Goal: Task Accomplishment & Management: Complete application form

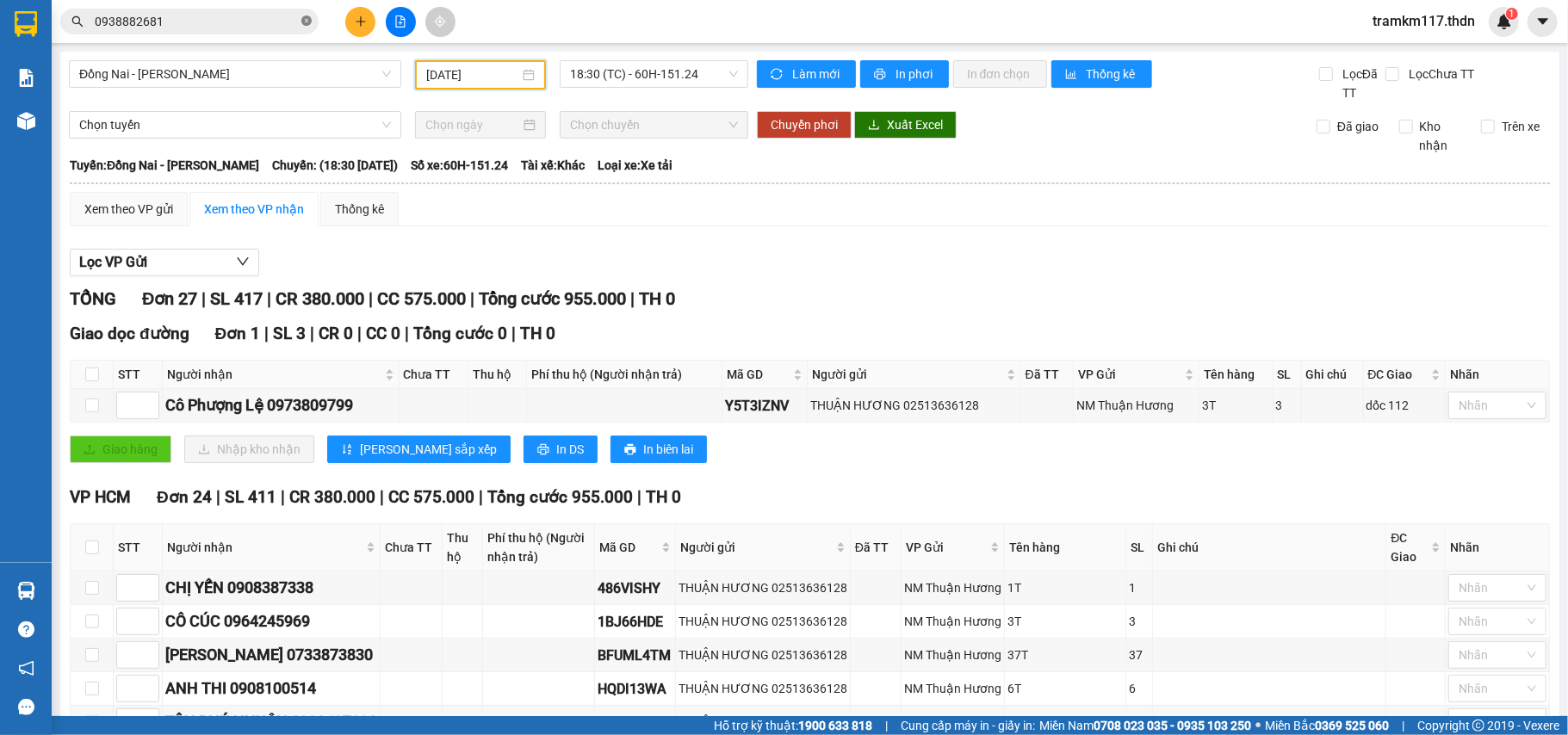
scroll to position [114, 0]
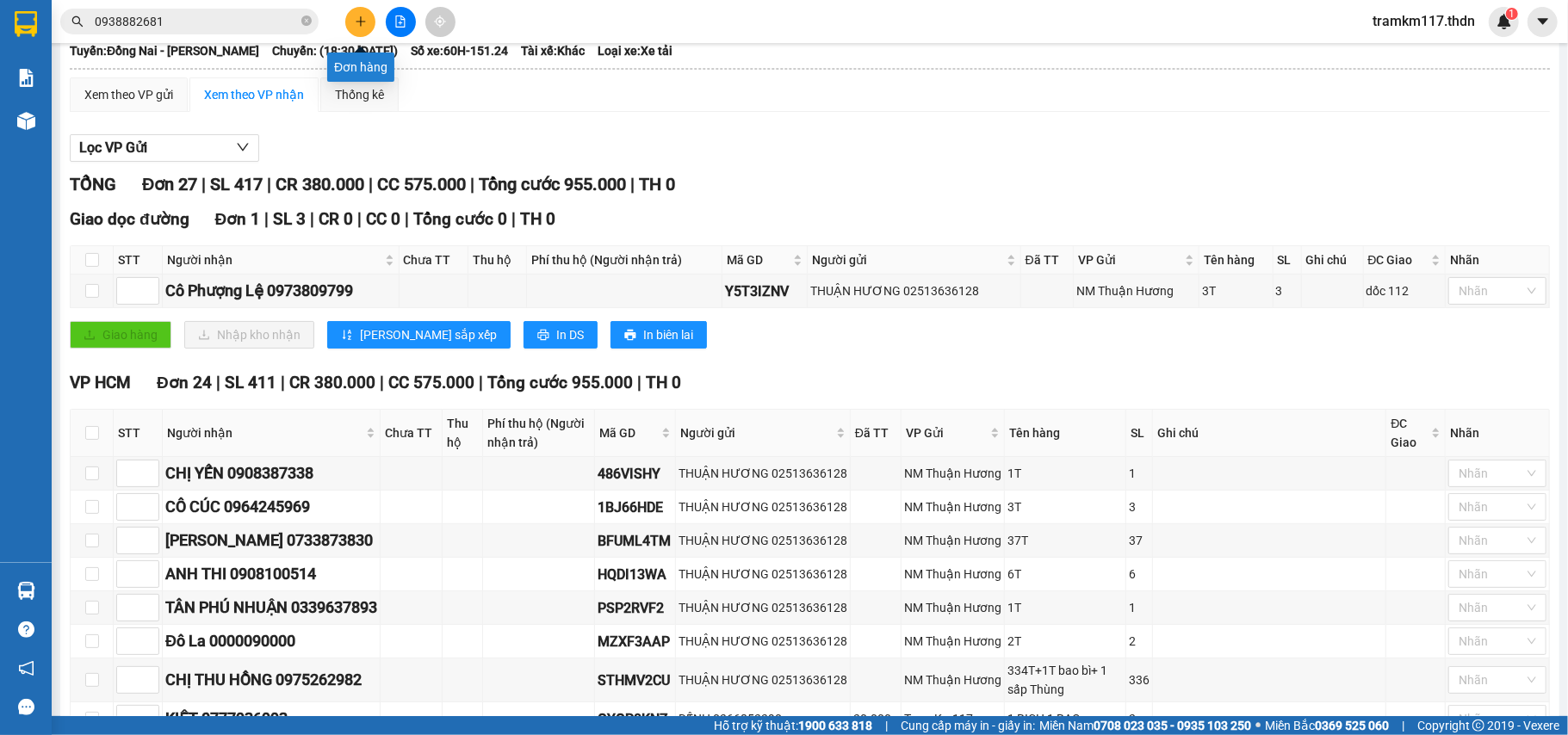
click at [357, 29] on button at bounding box center [360, 22] width 30 height 30
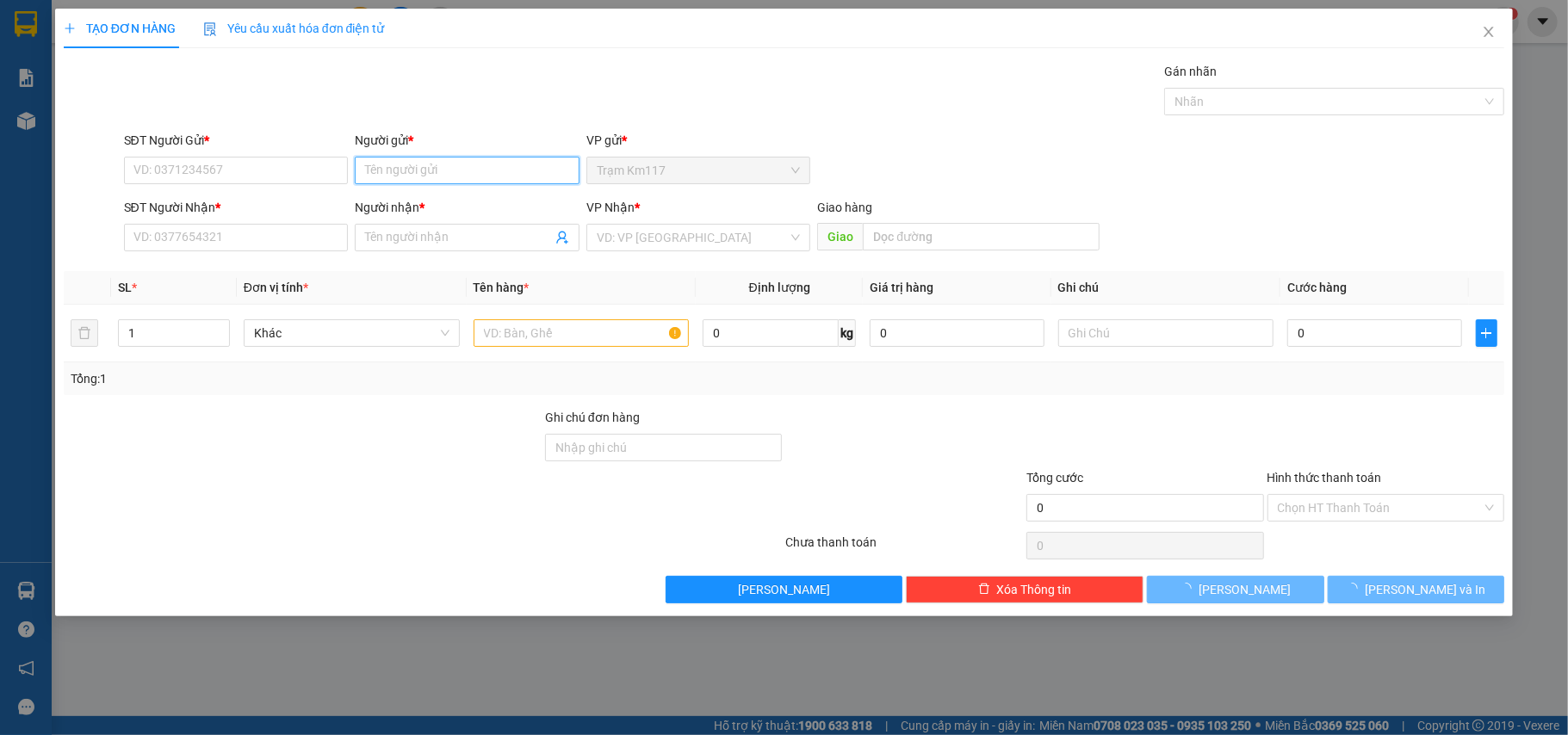
click at [415, 169] on input "Người gửi *" at bounding box center [468, 171] width 225 height 27
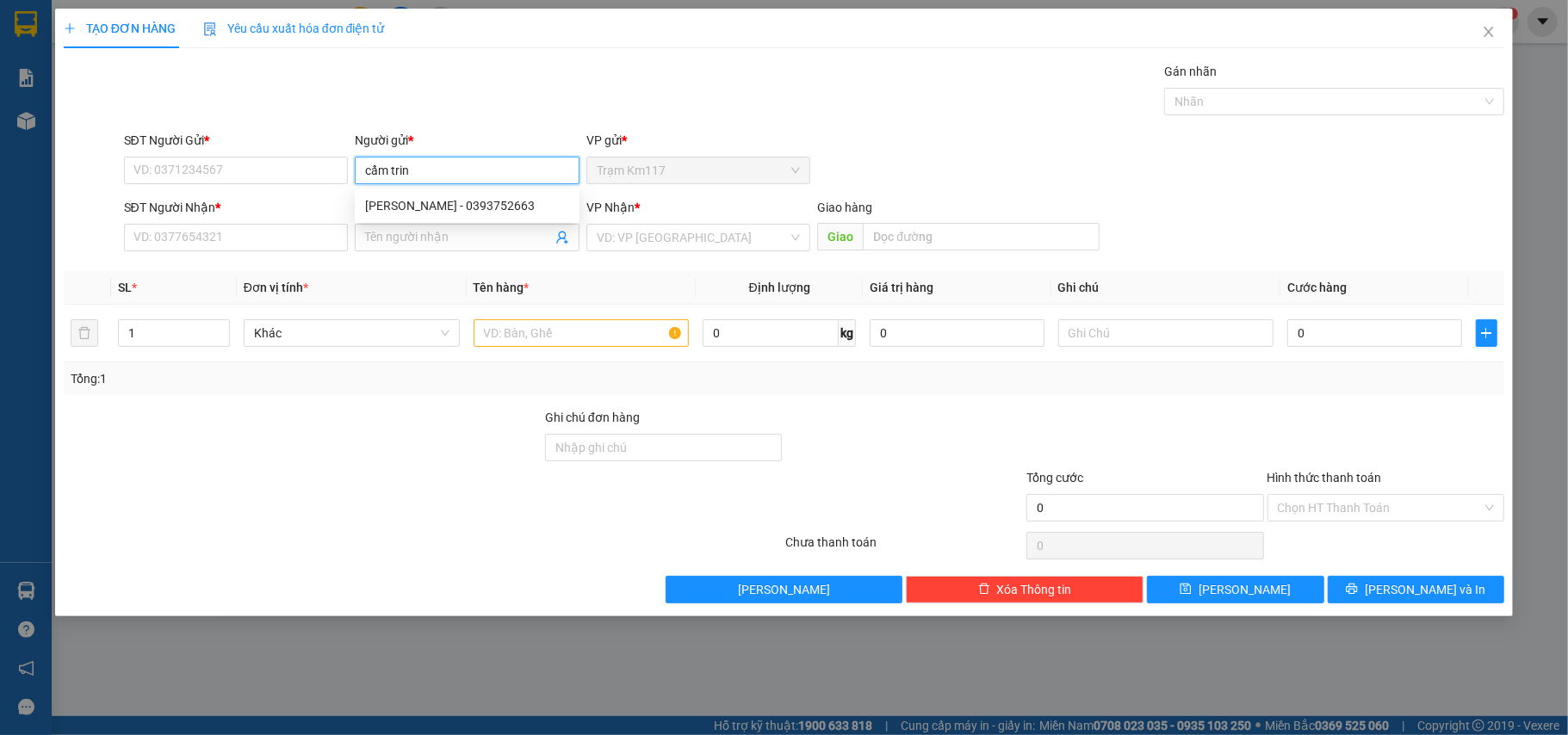
type input "[PERSON_NAME]"
click at [445, 203] on div "[PERSON_NAME] - 0393752663" at bounding box center [467, 205] width 204 height 19
type input "0393752663"
type input "[PERSON_NAME]"
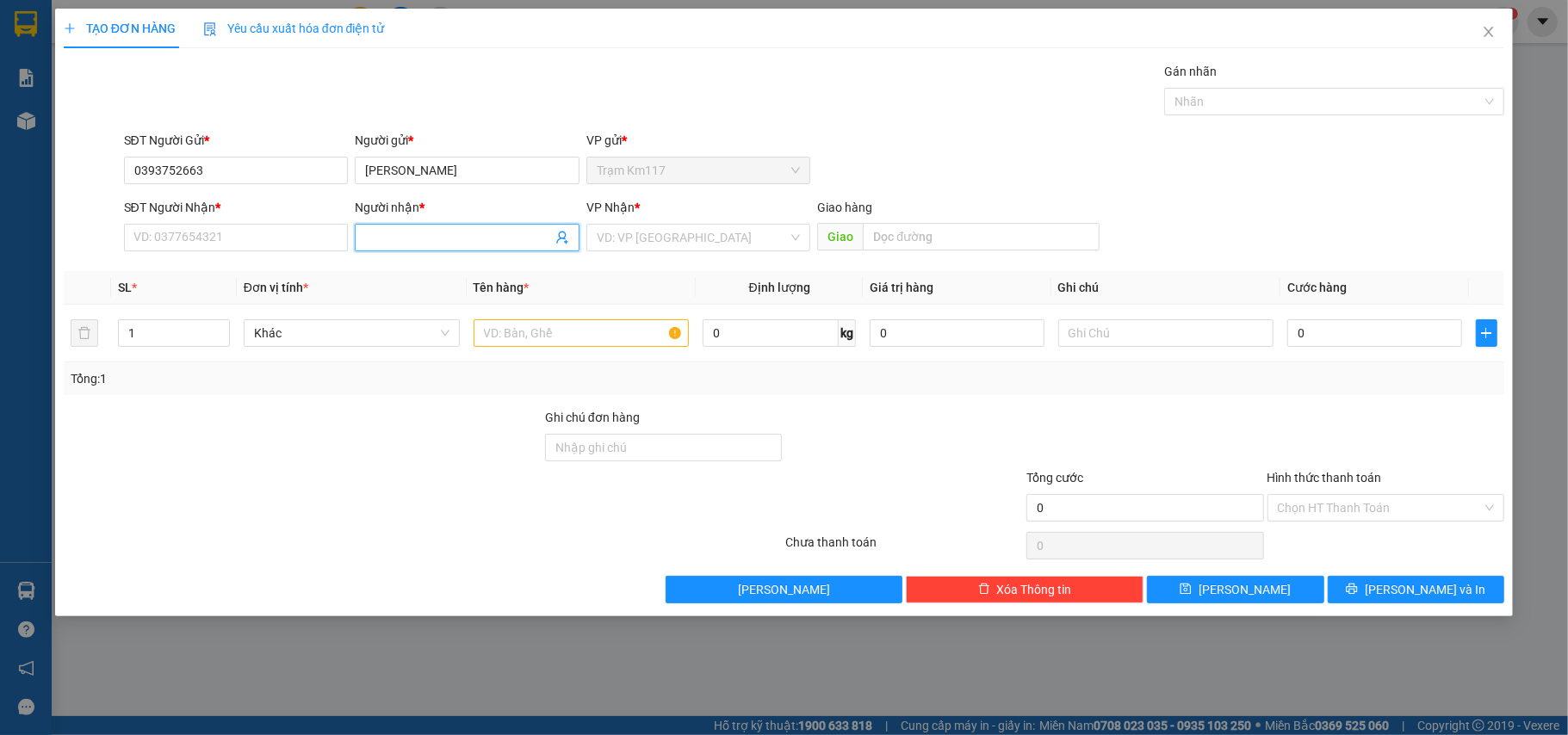
click at [562, 240] on icon "user-add" at bounding box center [562, 238] width 11 height 13
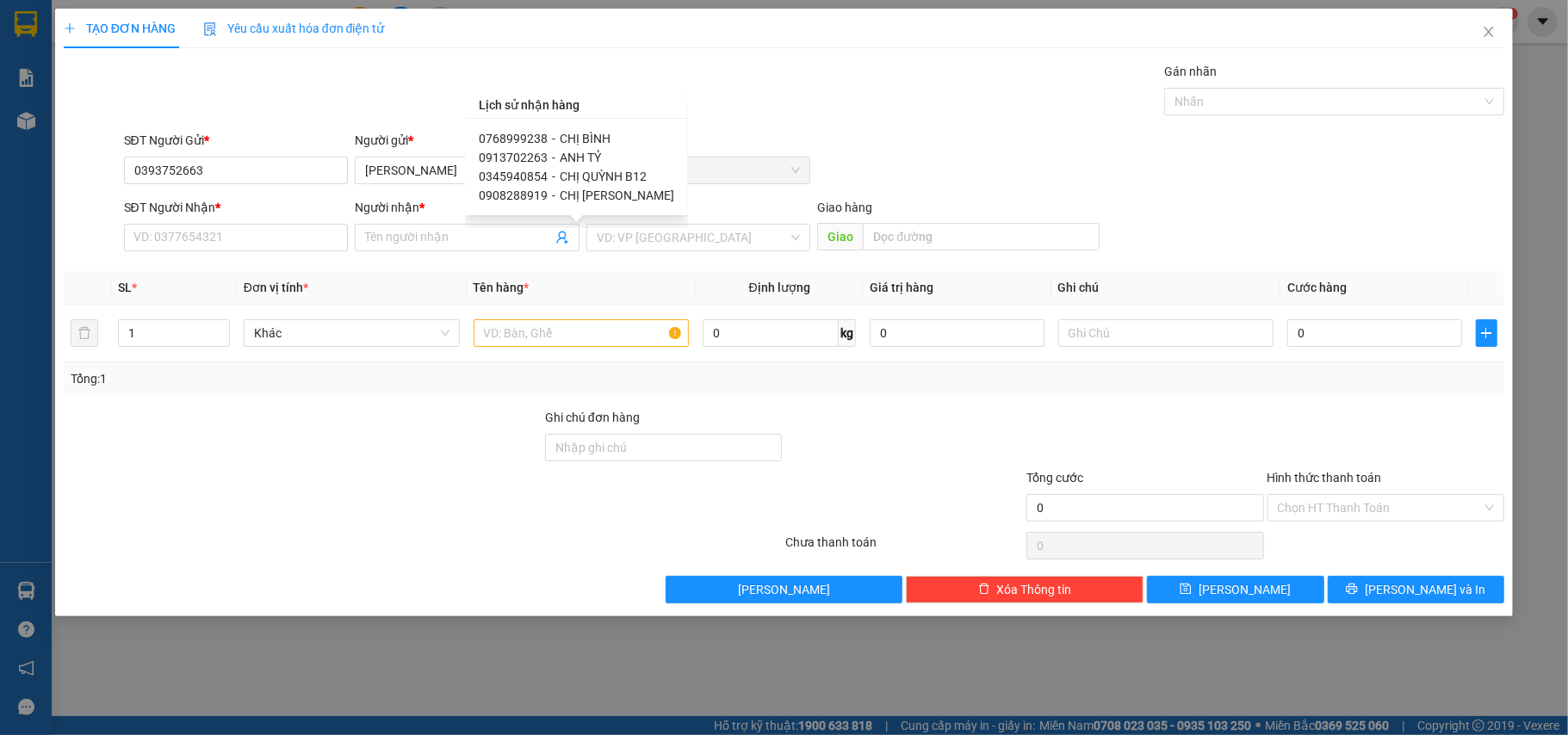
click at [559, 140] on span "CHỊ BÌNH" at bounding box center [585, 138] width 51 height 14
type input "0768999238"
type input "CHỊ BÌNH"
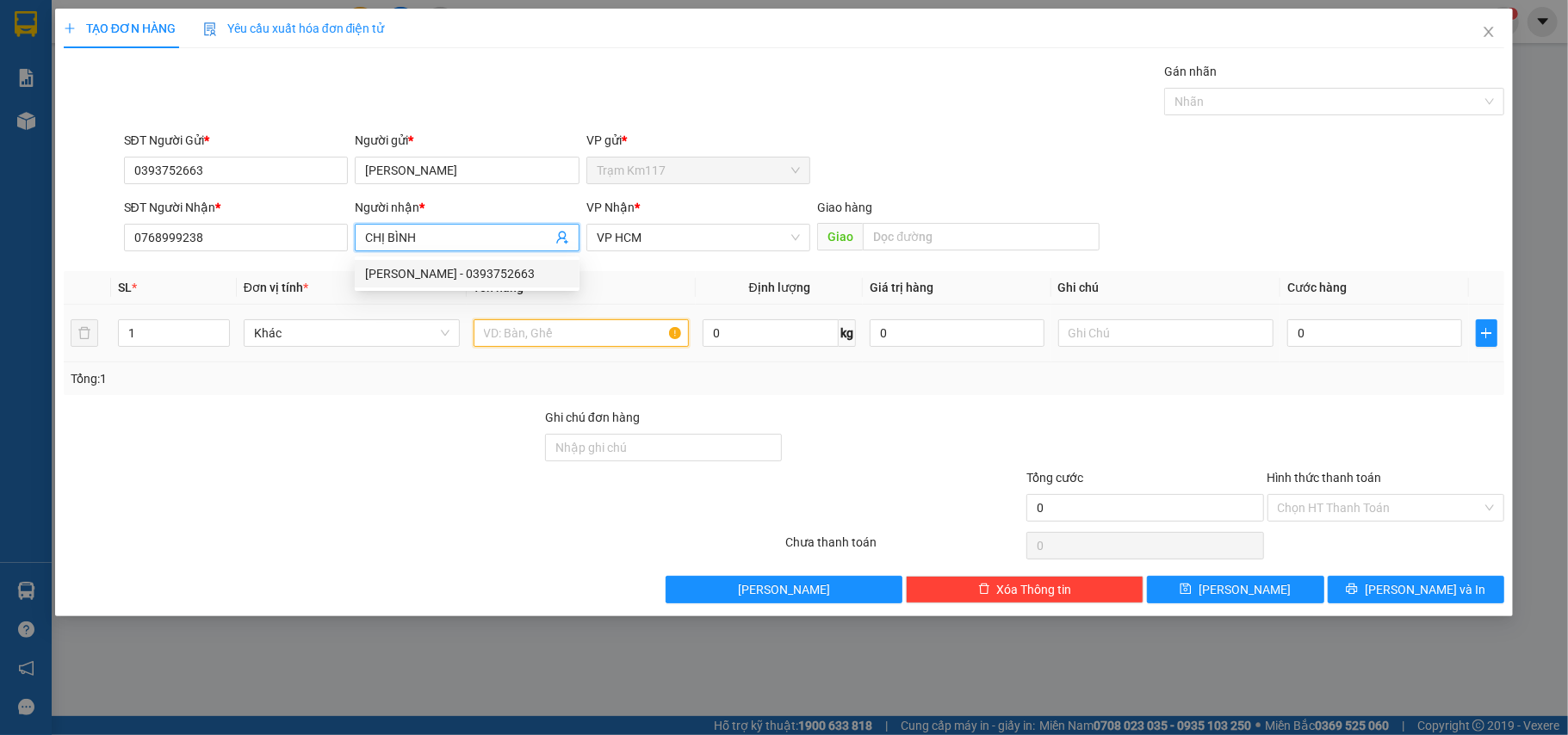
click at [541, 335] on input "text" at bounding box center [582, 333] width 216 height 27
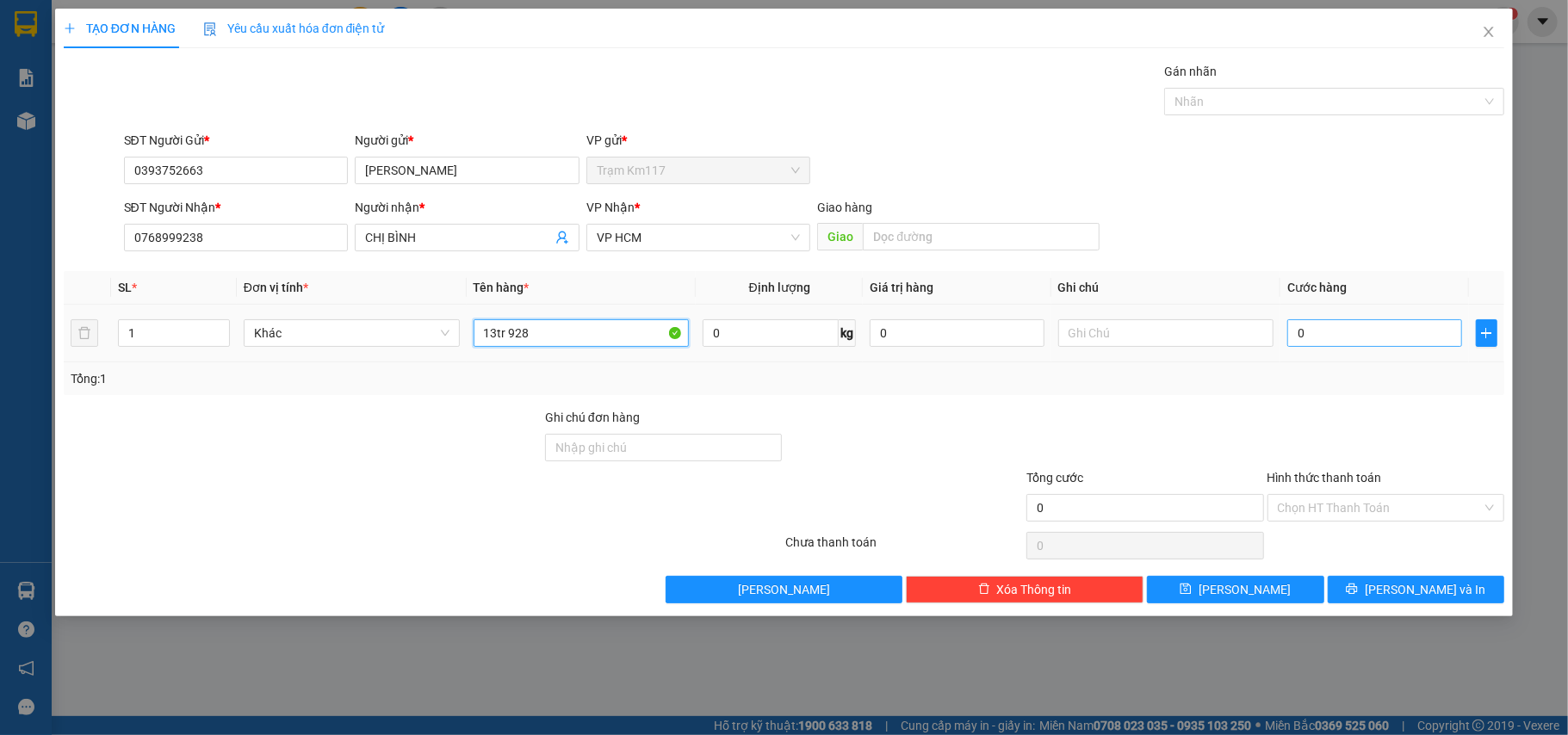
type input "13tr 928"
click at [1333, 335] on input "0" at bounding box center [1375, 333] width 174 height 27
type input "3"
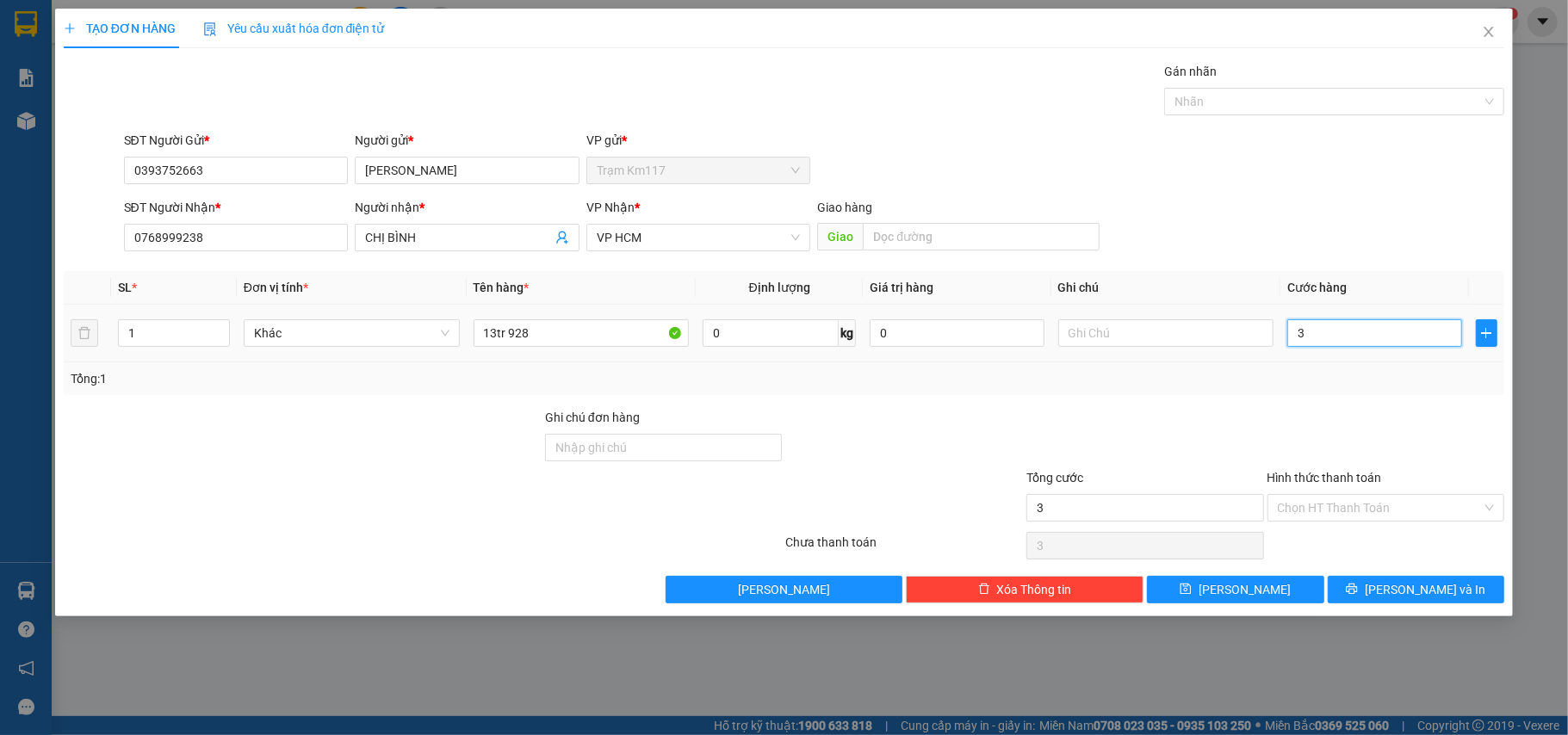
type input "30"
type input "300"
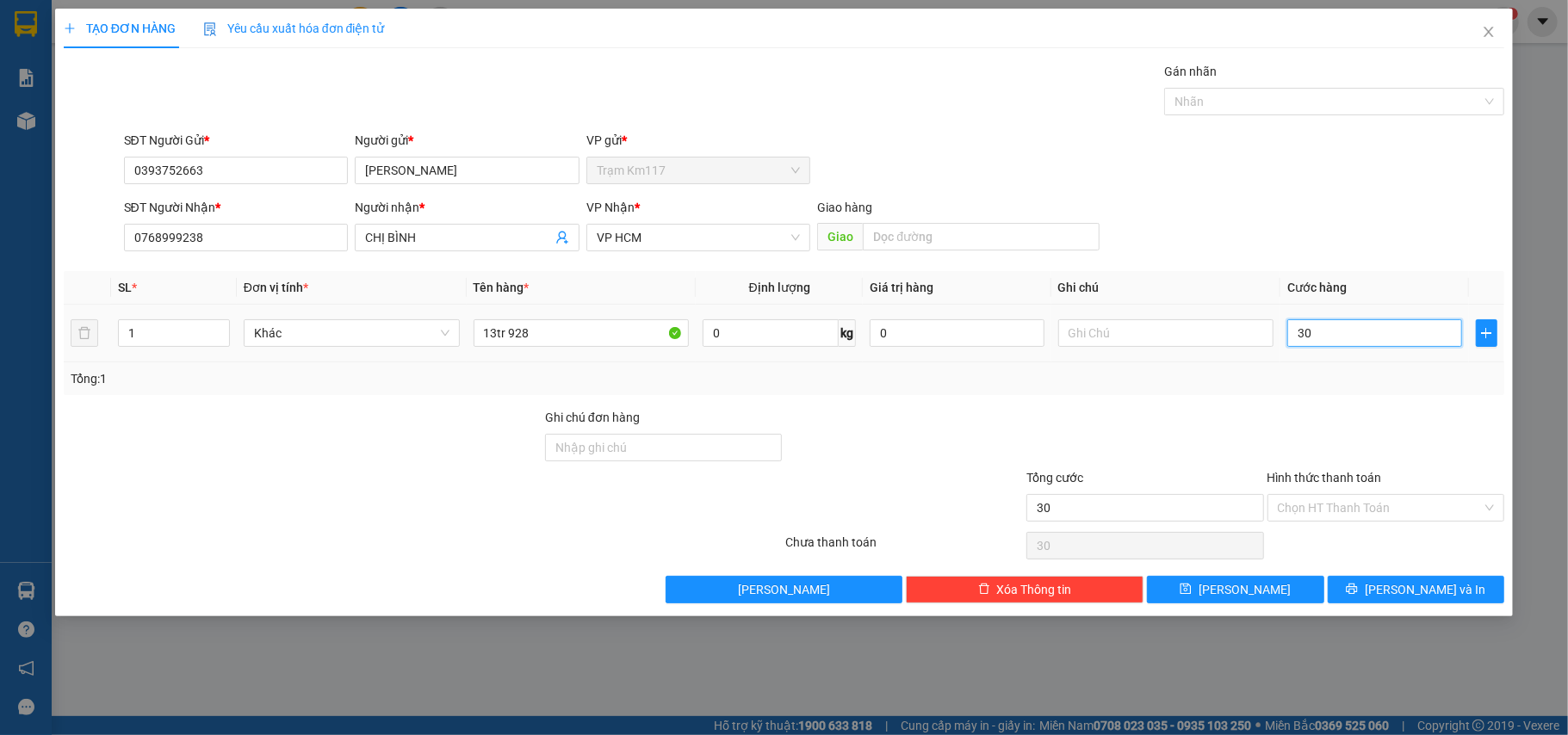
type input "300"
type input "3.000"
type input "30.000"
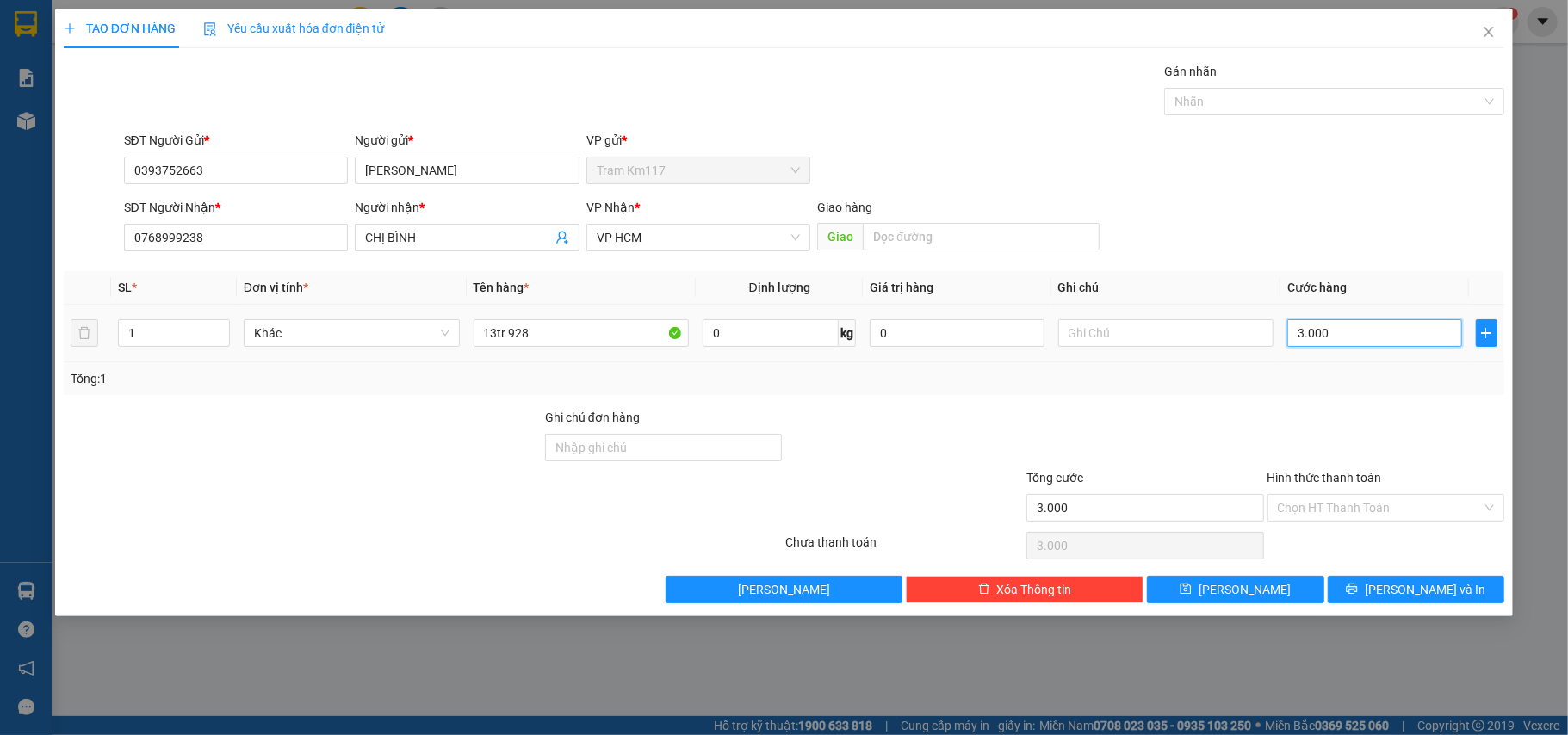
type input "30.000"
click at [1357, 590] on icon "printer" at bounding box center [1351, 588] width 12 height 12
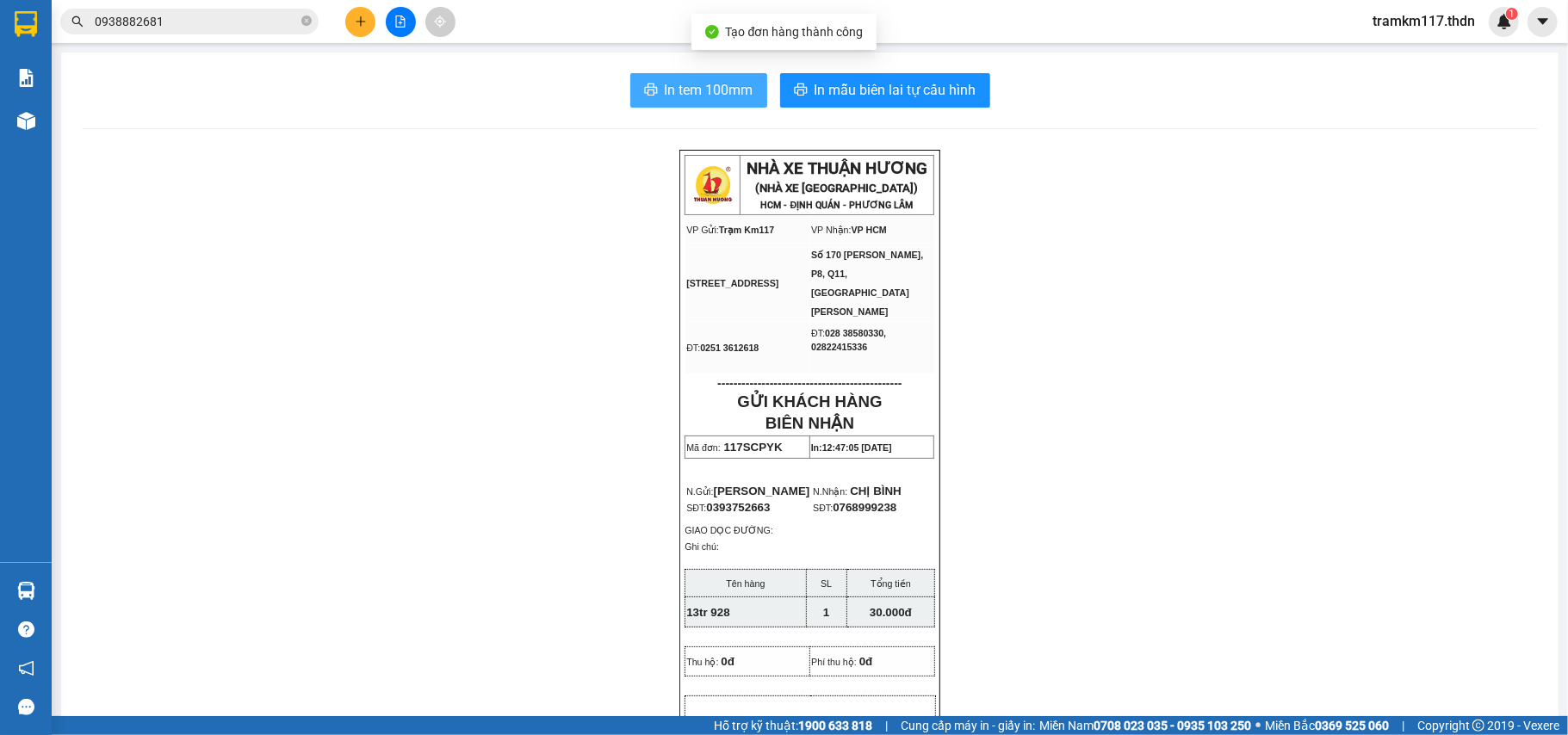
click at [685, 96] on span "In tem 100mm" at bounding box center [709, 90] width 89 height 22
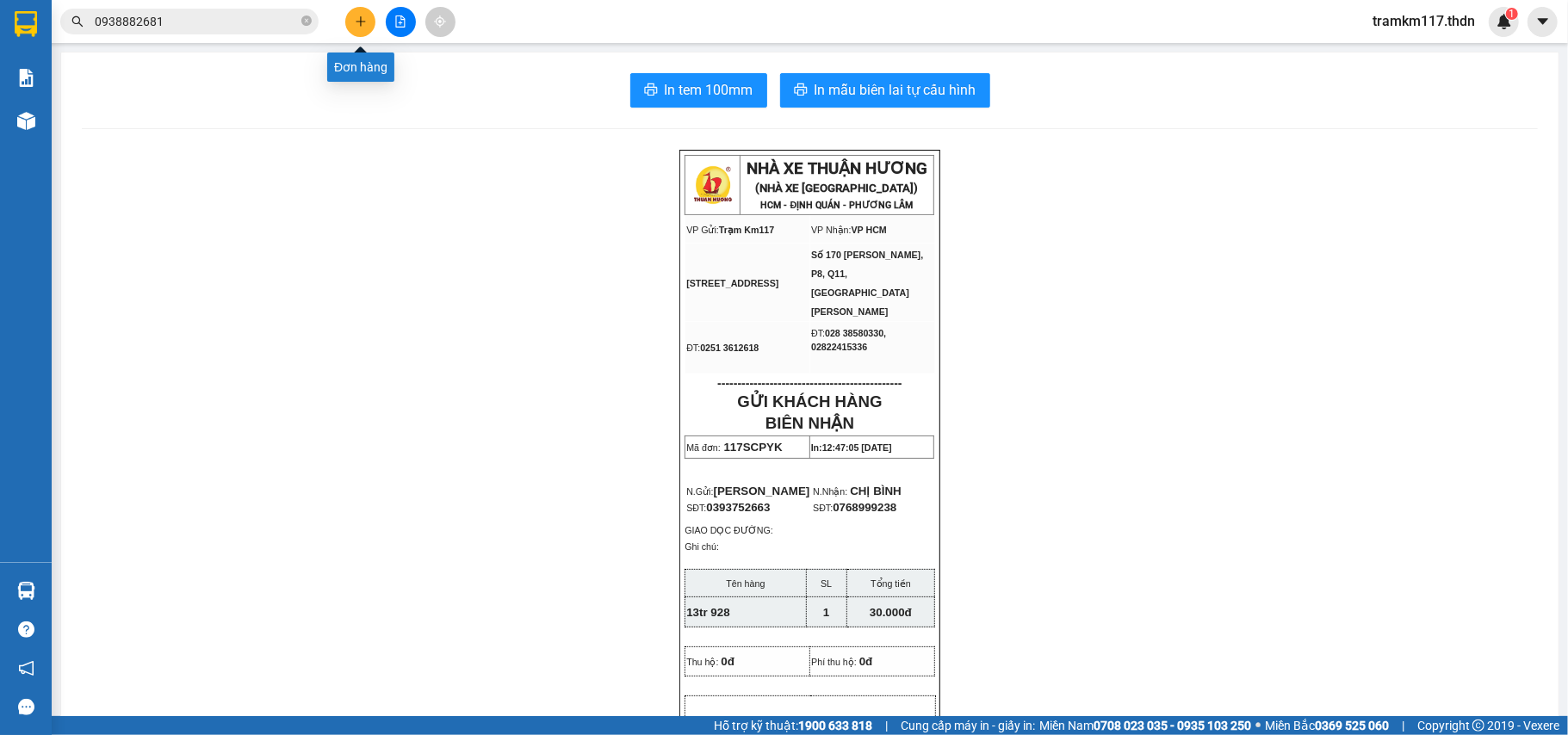
click at [351, 23] on button at bounding box center [360, 22] width 30 height 30
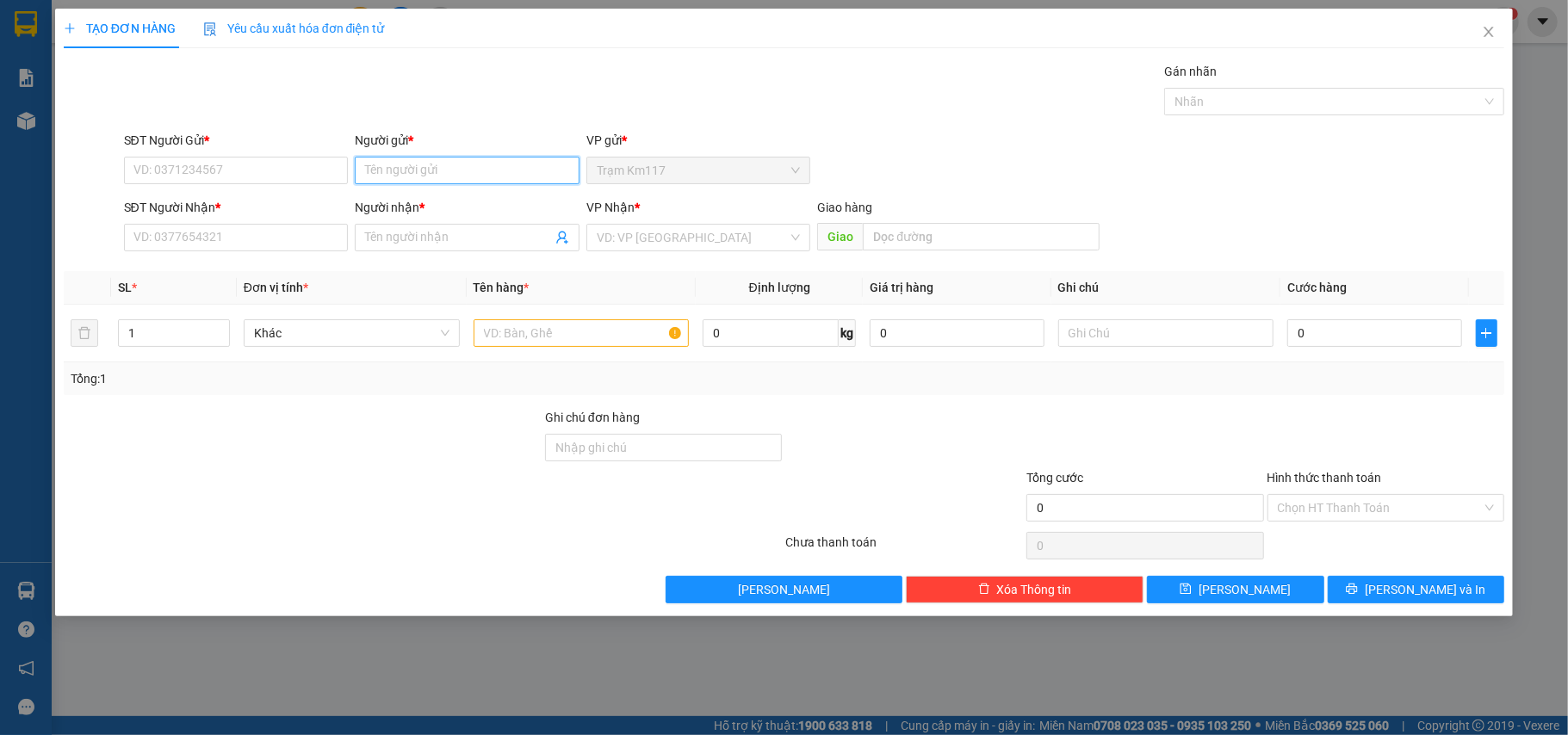
click at [429, 175] on input "Người gửi *" at bounding box center [468, 171] width 225 height 27
type input "[PERSON_NAME]"
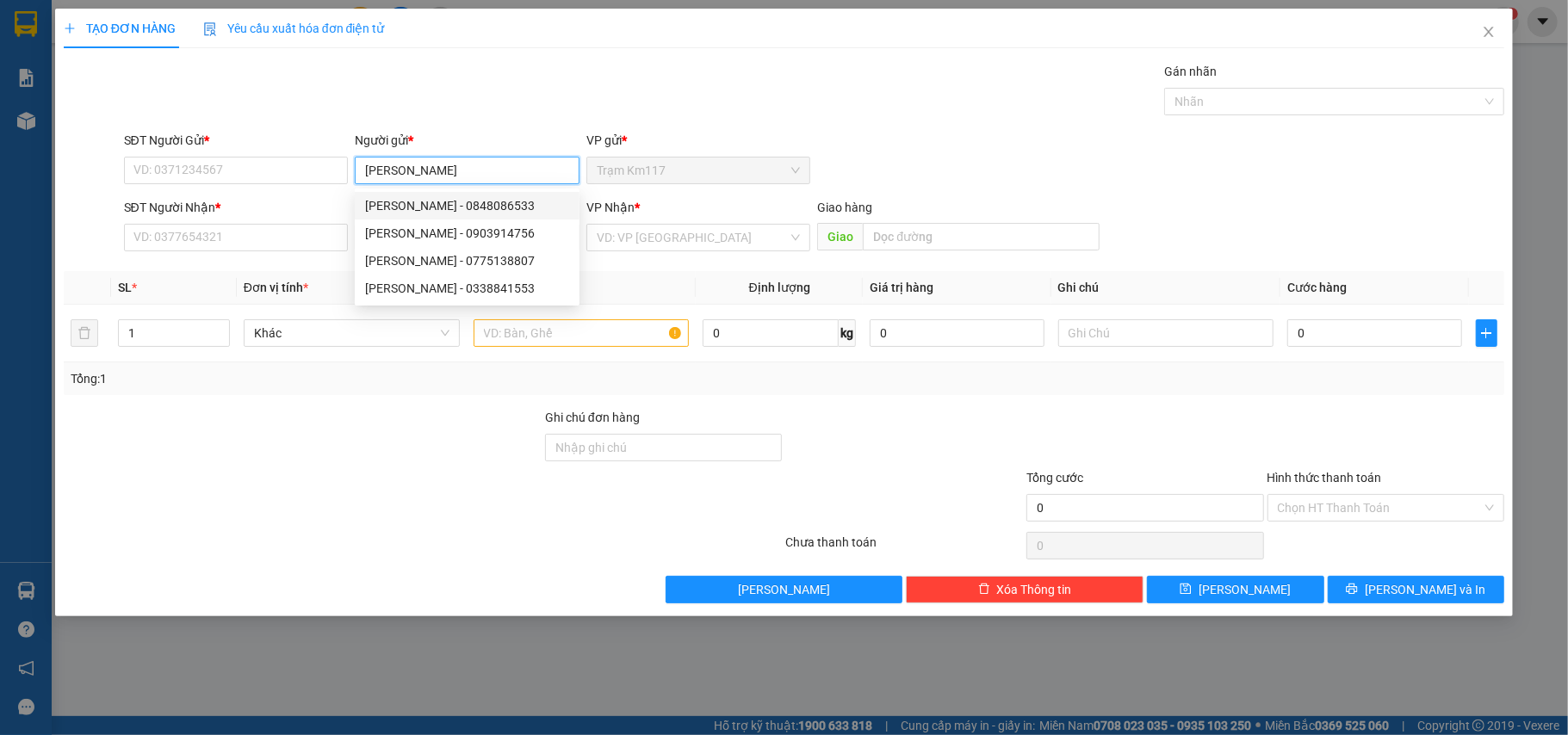
click at [468, 208] on div "[PERSON_NAME] - 0848086533" at bounding box center [467, 205] width 204 height 19
type input "0848086533"
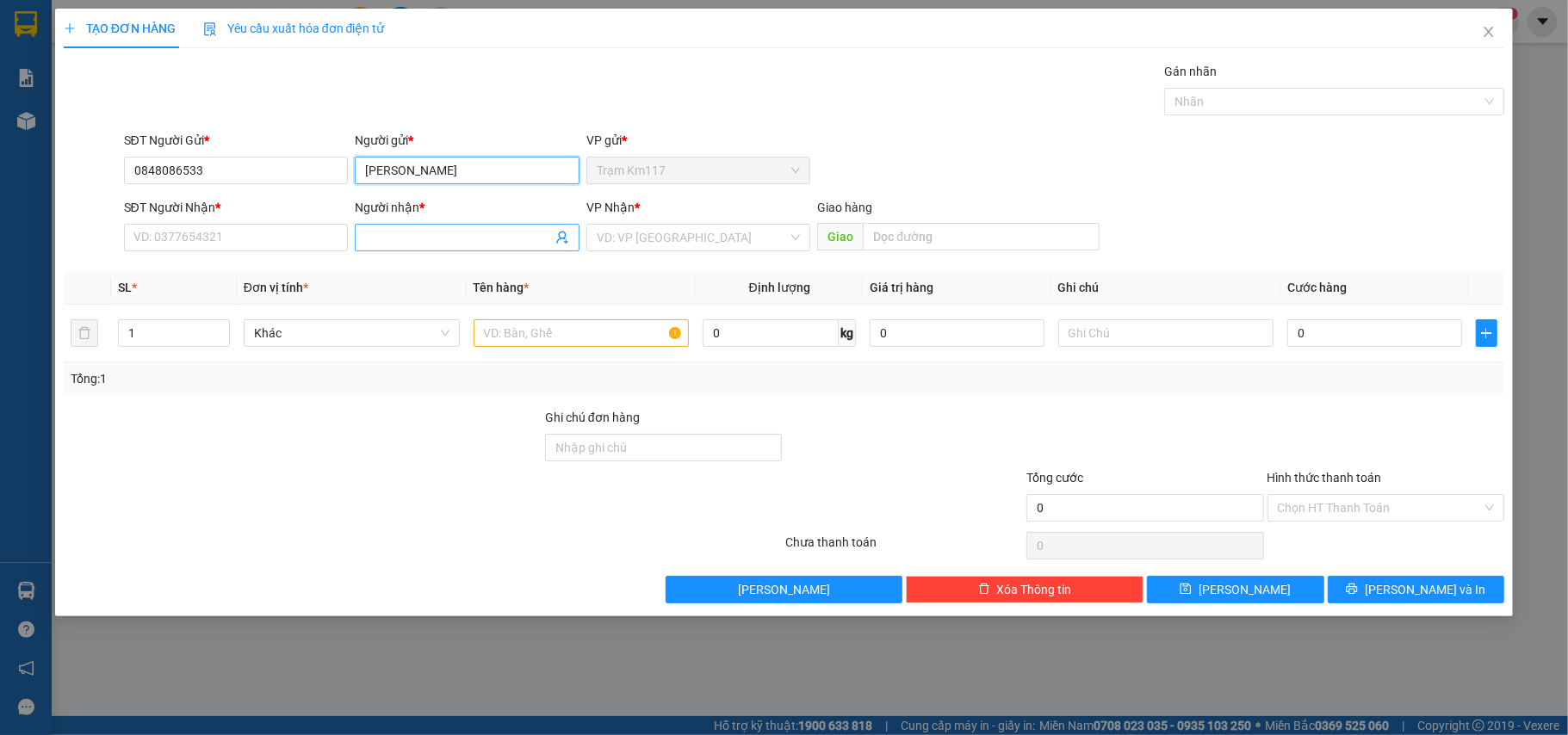
type input "[PERSON_NAME]"
click at [565, 238] on icon "user-add" at bounding box center [562, 238] width 11 height 13
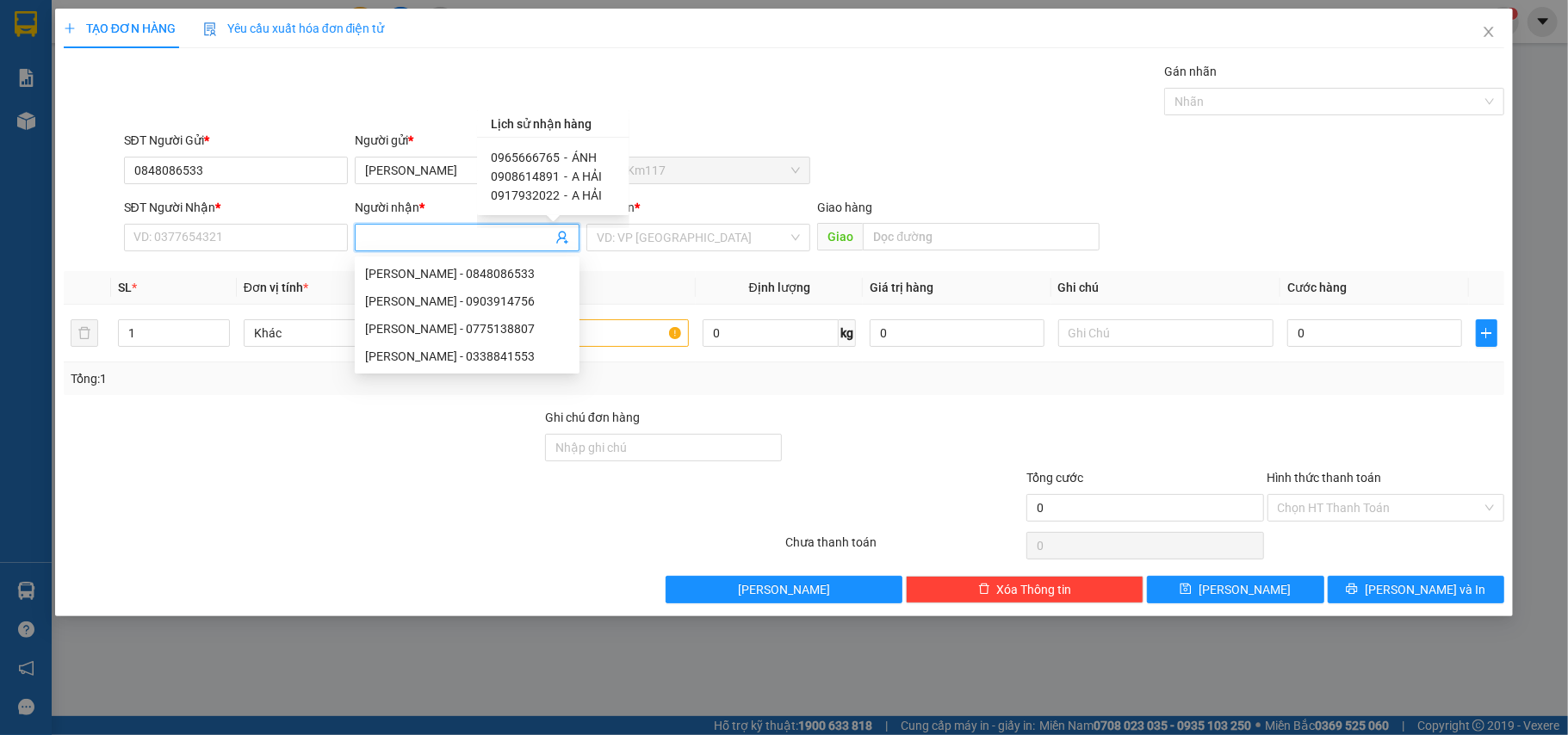
click at [544, 157] on span "0965666765" at bounding box center [526, 157] width 69 height 14
type input "0965666765"
type input "ÁNH"
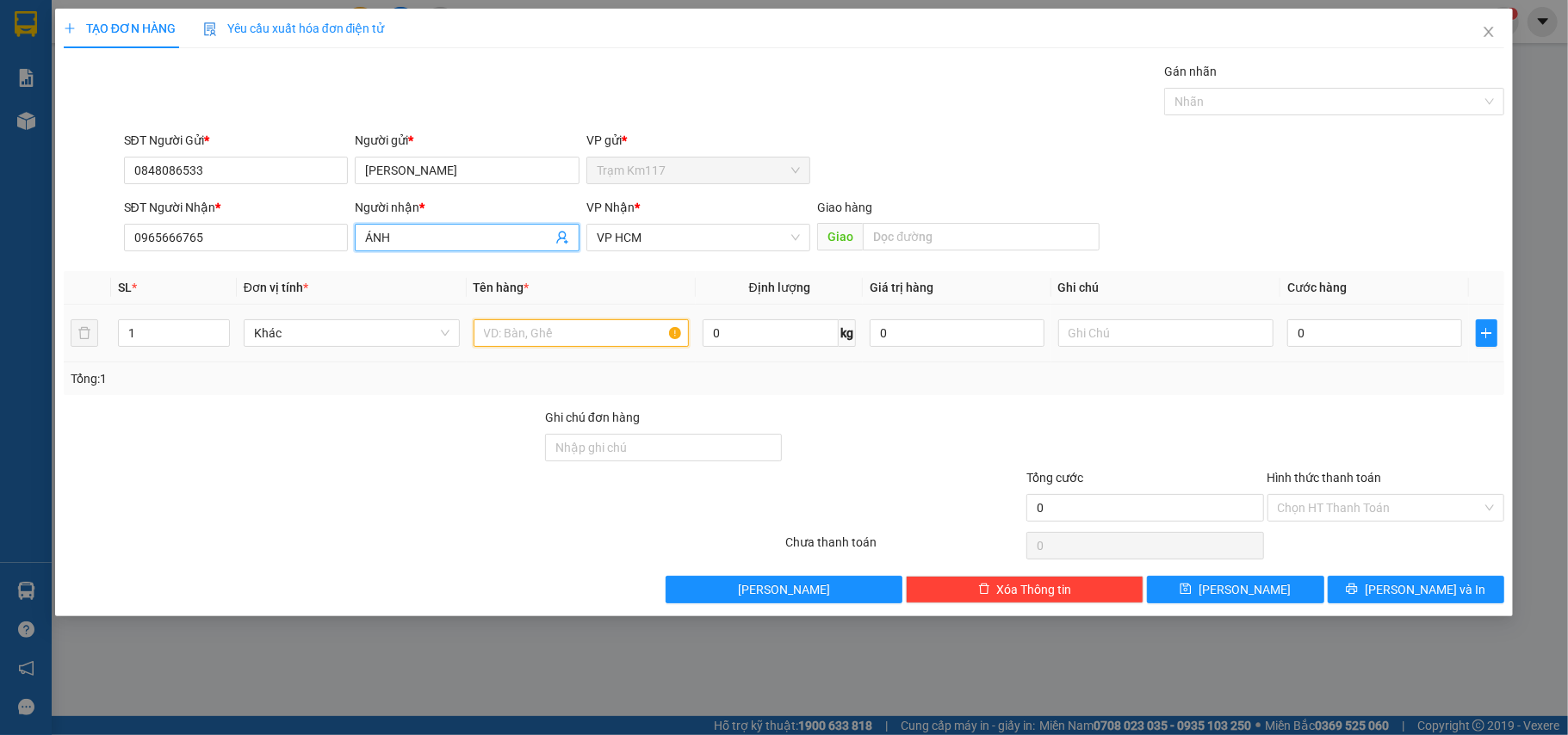
click at [521, 331] on input "text" at bounding box center [582, 333] width 216 height 27
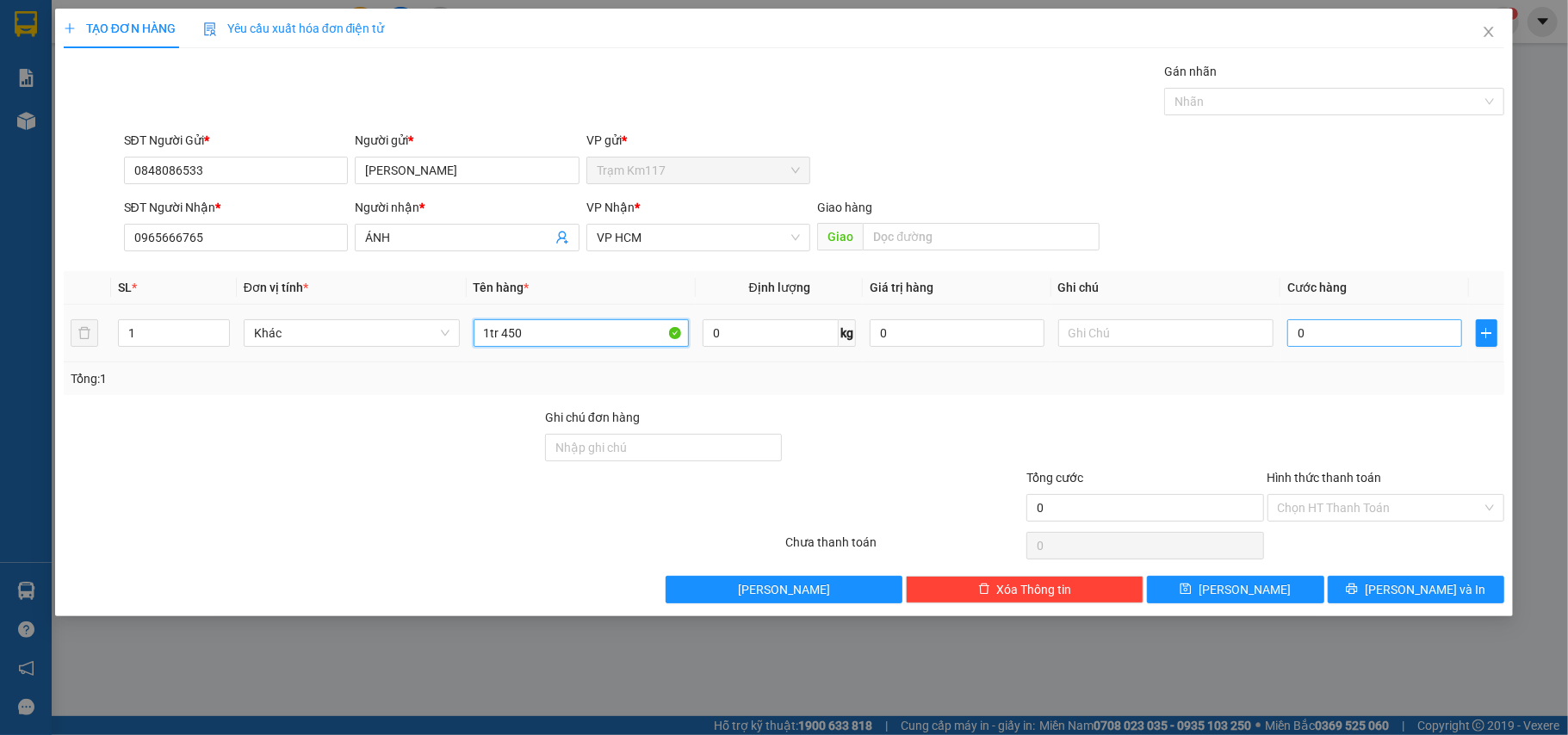
type input "1tr 450"
click at [1340, 335] on input "0" at bounding box center [1375, 333] width 174 height 27
type input "2"
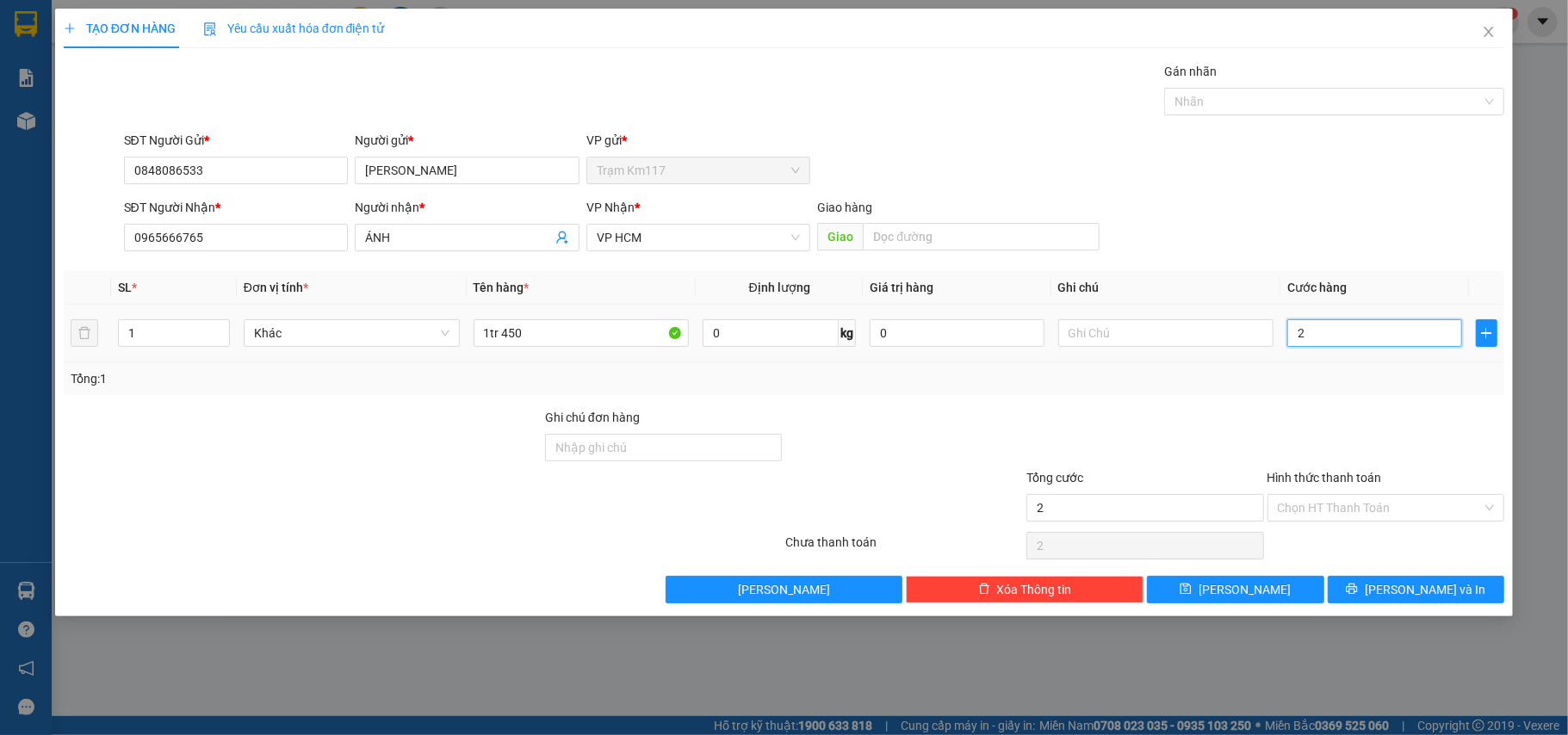
type input "20"
type input "200"
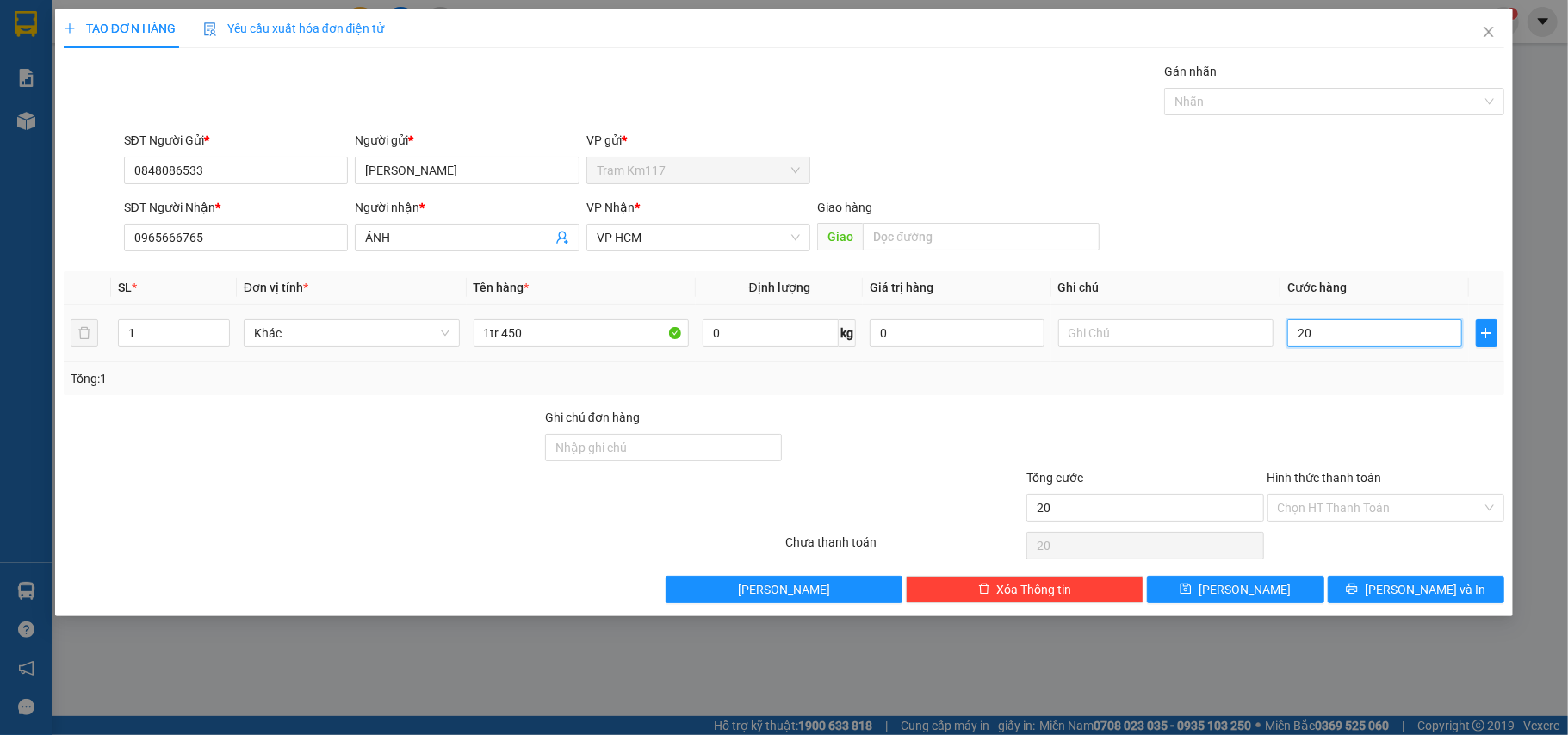
type input "200"
type input "2.000"
type input "20.000"
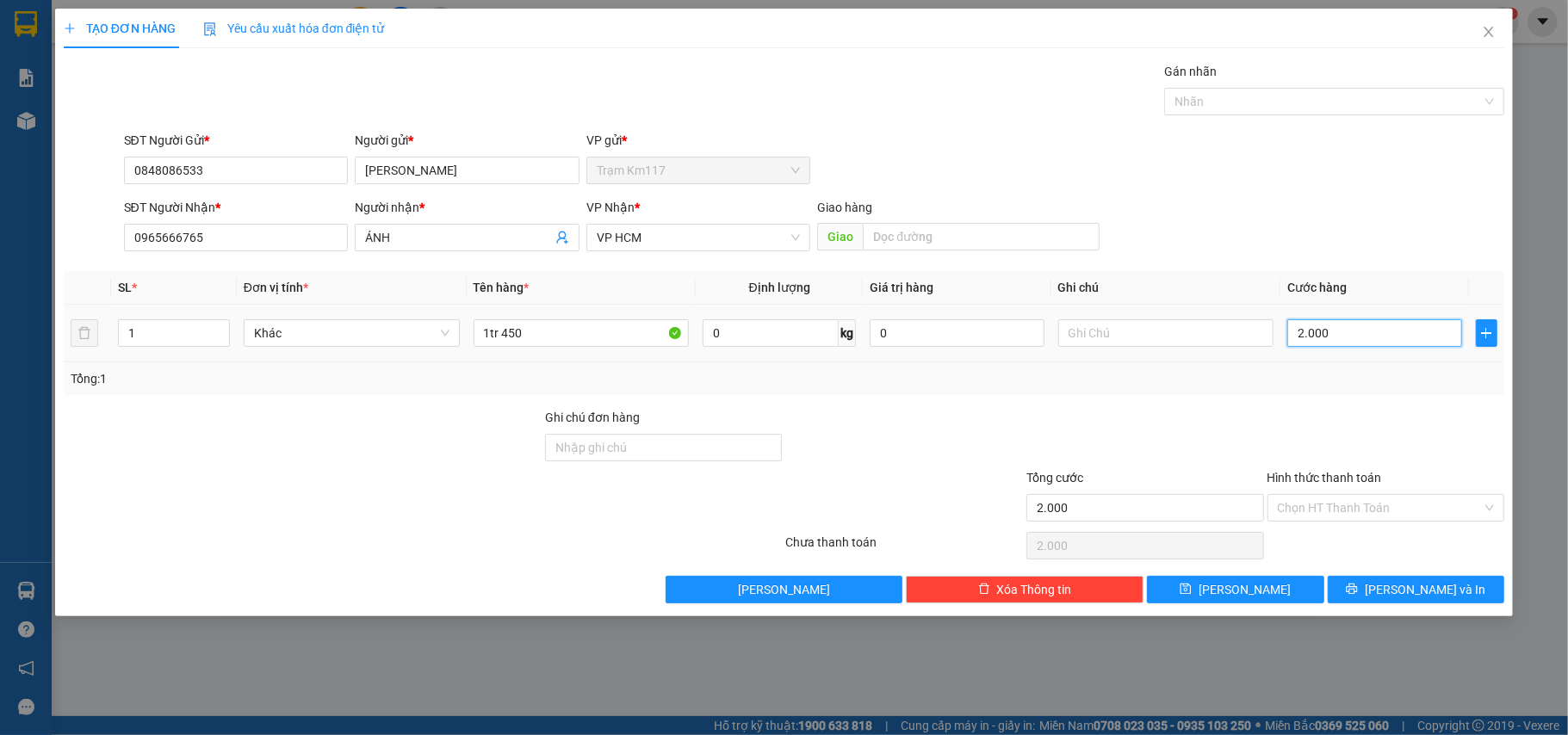
type input "20.000"
click at [1357, 586] on button "[PERSON_NAME] và In" at bounding box center [1415, 589] width 177 height 27
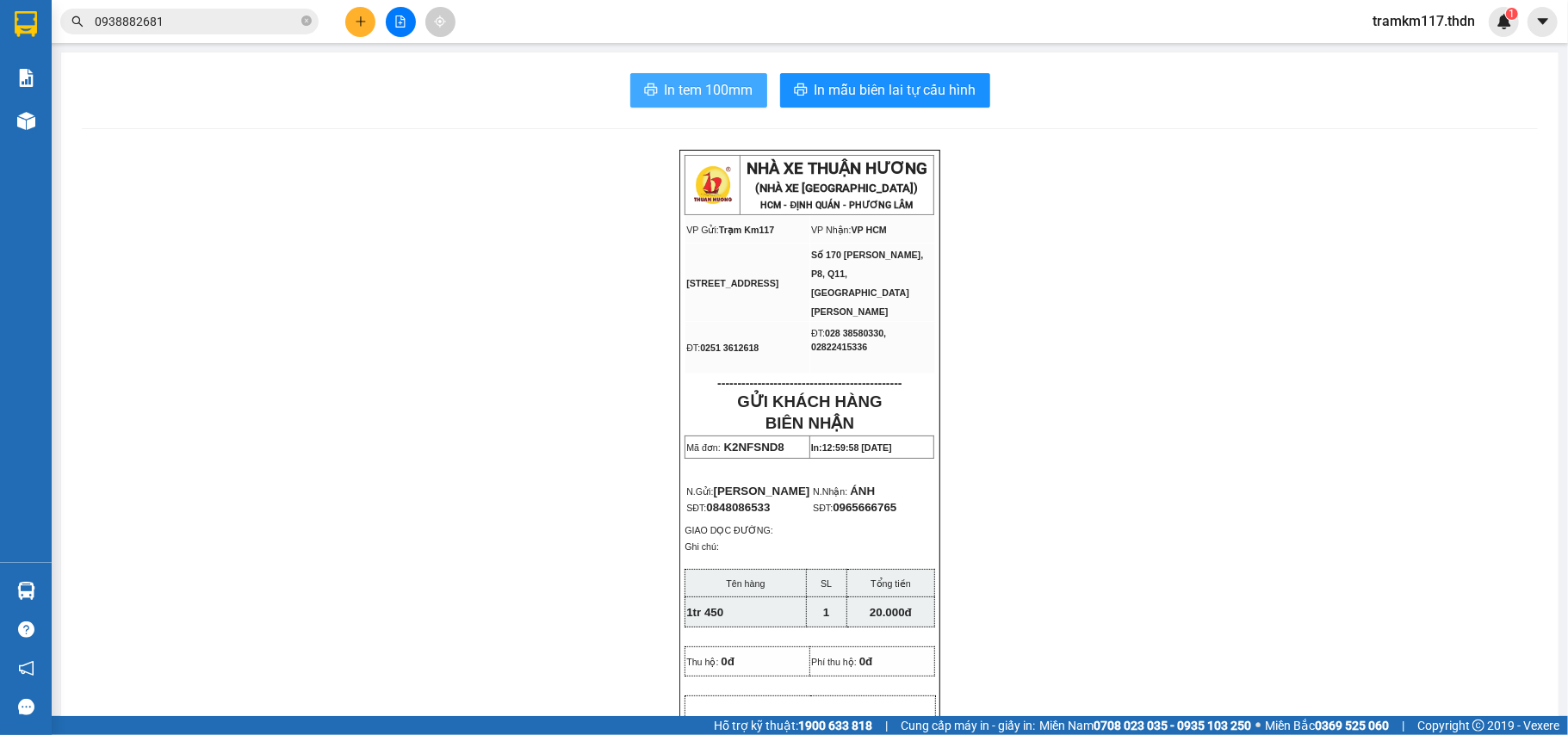
click at [695, 92] on span "In tem 100mm" at bounding box center [709, 90] width 89 height 22
click at [370, 32] on button at bounding box center [360, 22] width 30 height 30
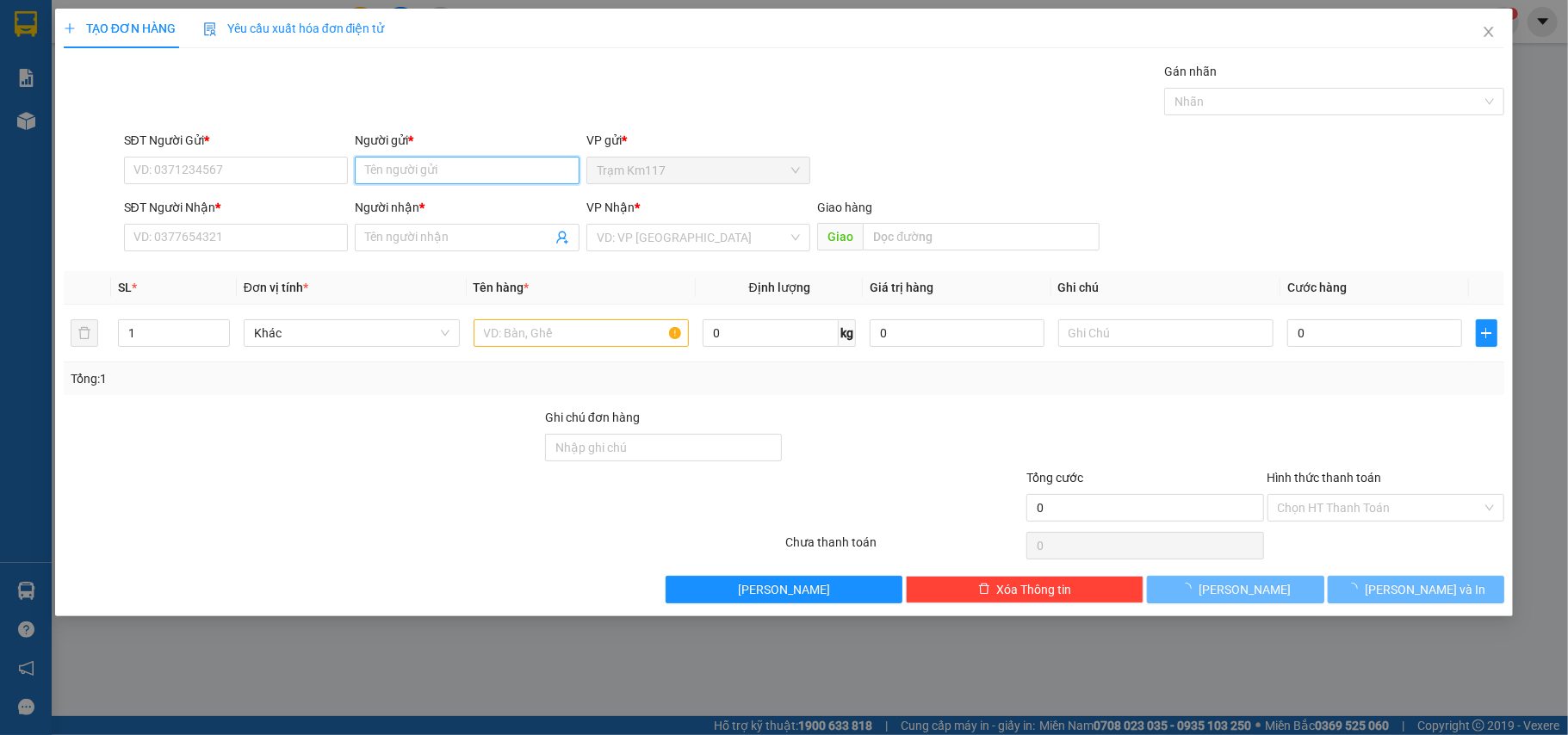
click at [488, 172] on input "Người gửi *" at bounding box center [468, 171] width 225 height 27
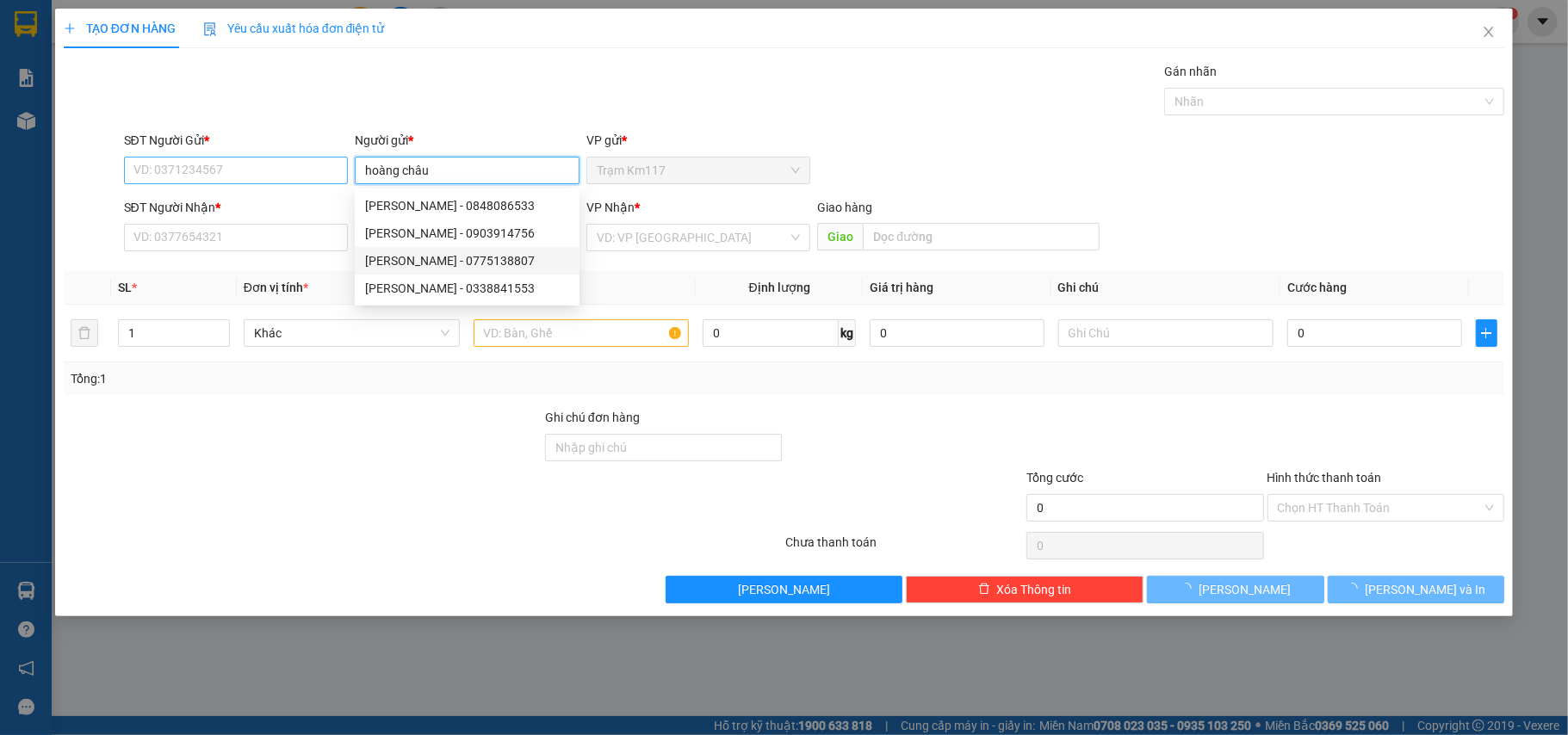
type input "hoàng châu"
click at [282, 162] on input "SĐT Người Gửi *" at bounding box center [237, 171] width 225 height 27
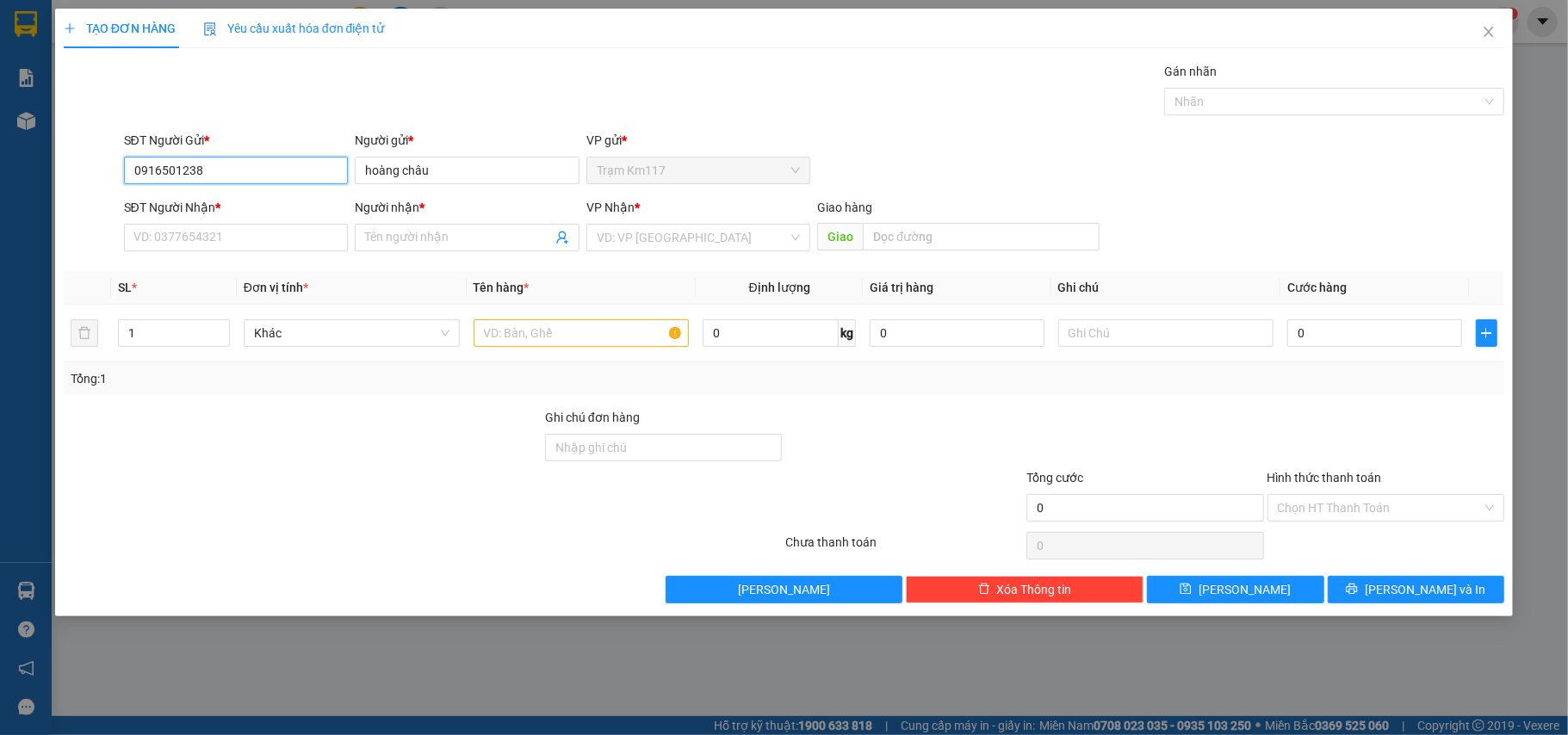
click at [330, 170] on input "0916501238" at bounding box center [237, 171] width 225 height 27
type input "091650123"
click at [286, 177] on input "091650123" at bounding box center [237, 171] width 225 height 27
paste input "091650123"
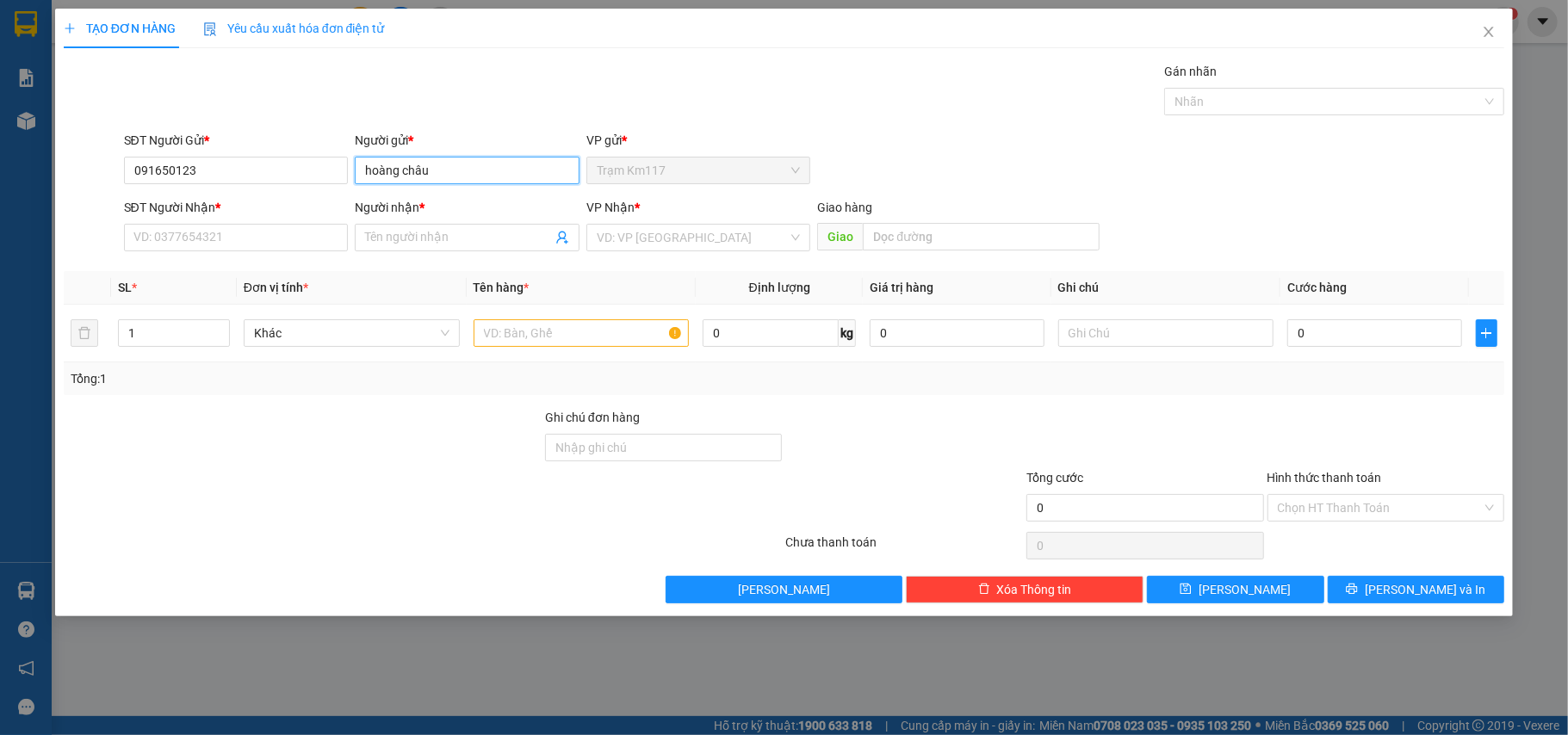
click at [474, 169] on input "hoàng châu" at bounding box center [468, 171] width 225 height 27
click at [458, 241] on div "HOÀNG CHÂU - 0966501238" at bounding box center [467, 233] width 204 height 19
type input "0966501238"
type input "HOÀNG CHÂU"
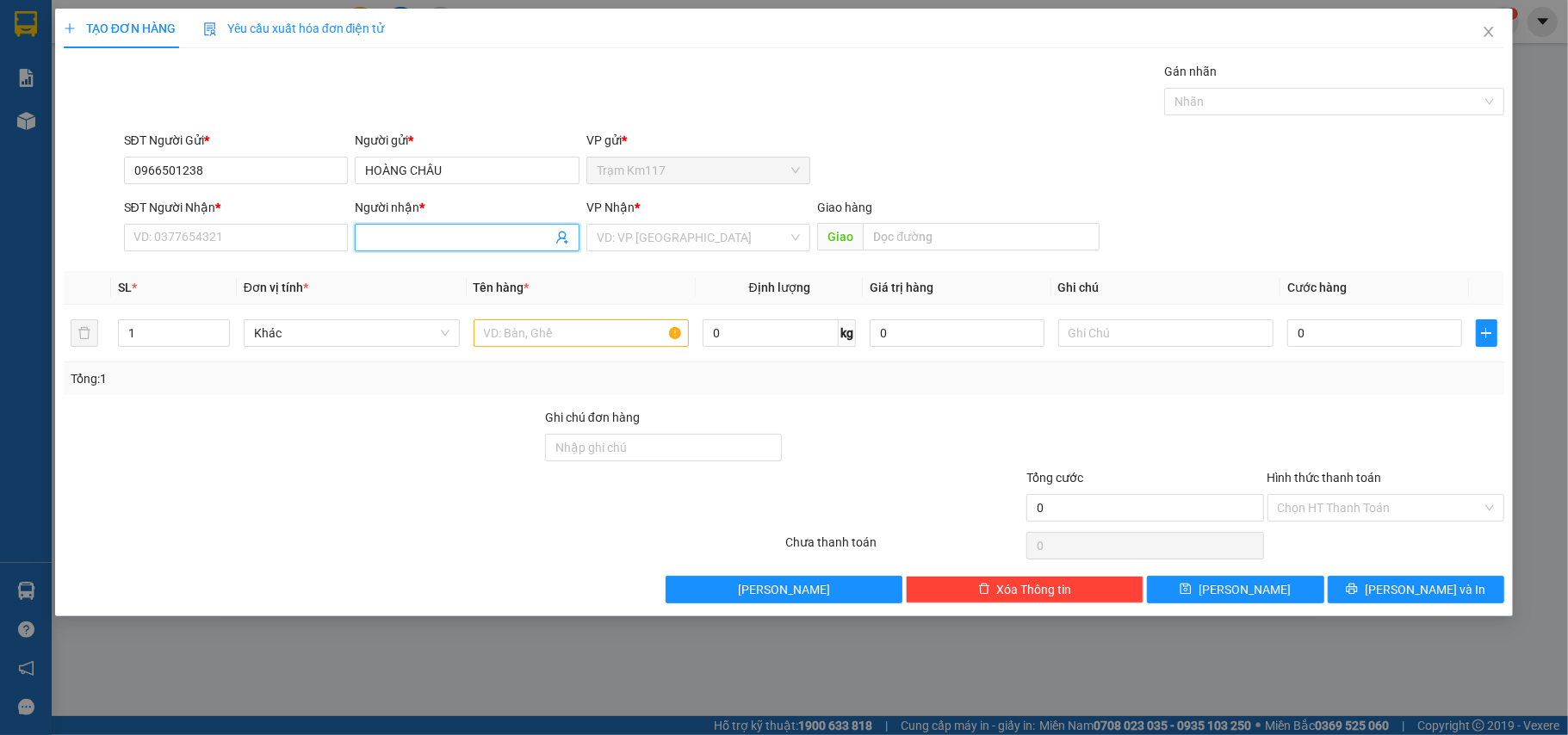
click at [556, 236] on icon "user-add" at bounding box center [562, 237] width 14 height 14
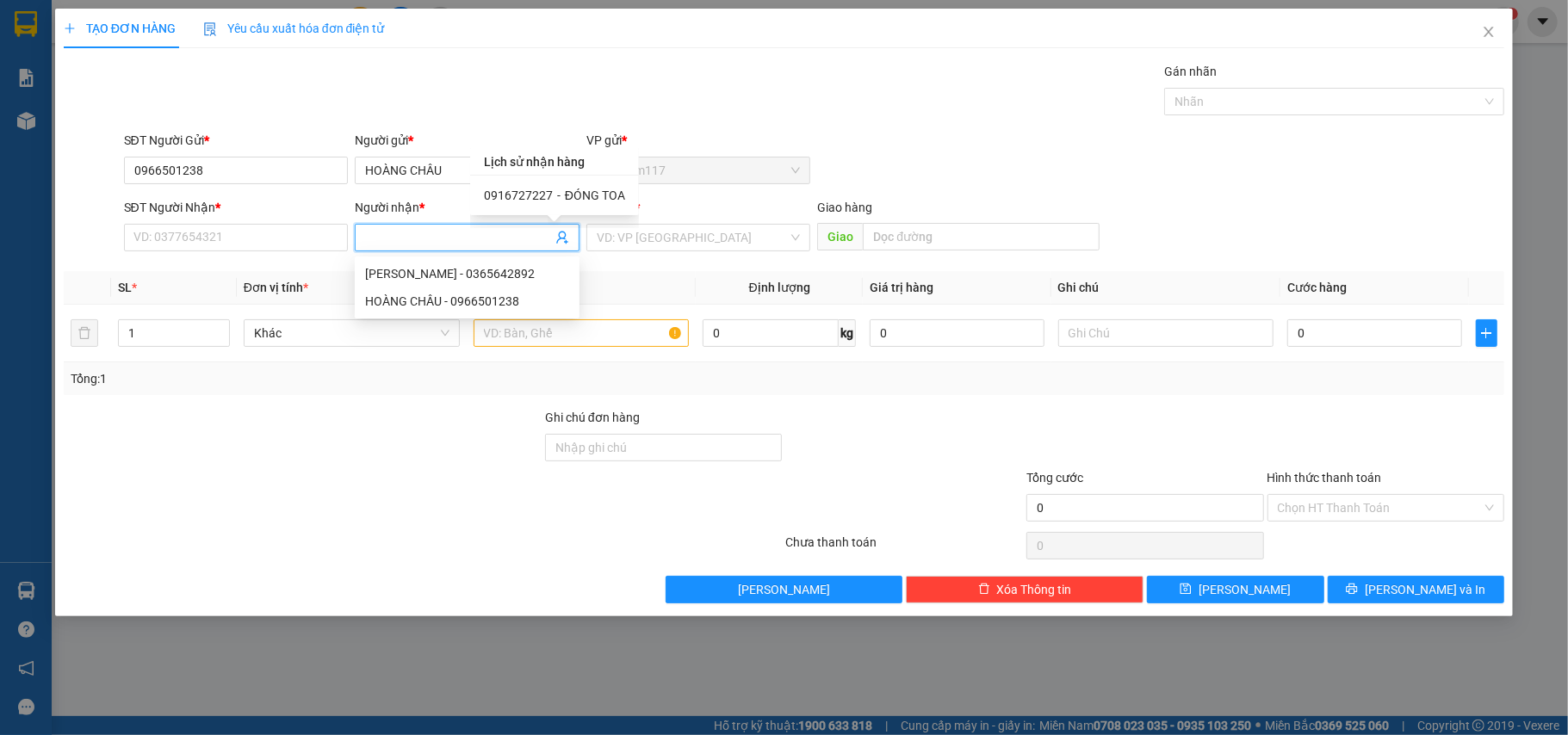
click at [565, 197] on span "ĐÓNG TOA" at bounding box center [595, 195] width 60 height 14
type input "0916727227"
type input "ĐÓNG TOA"
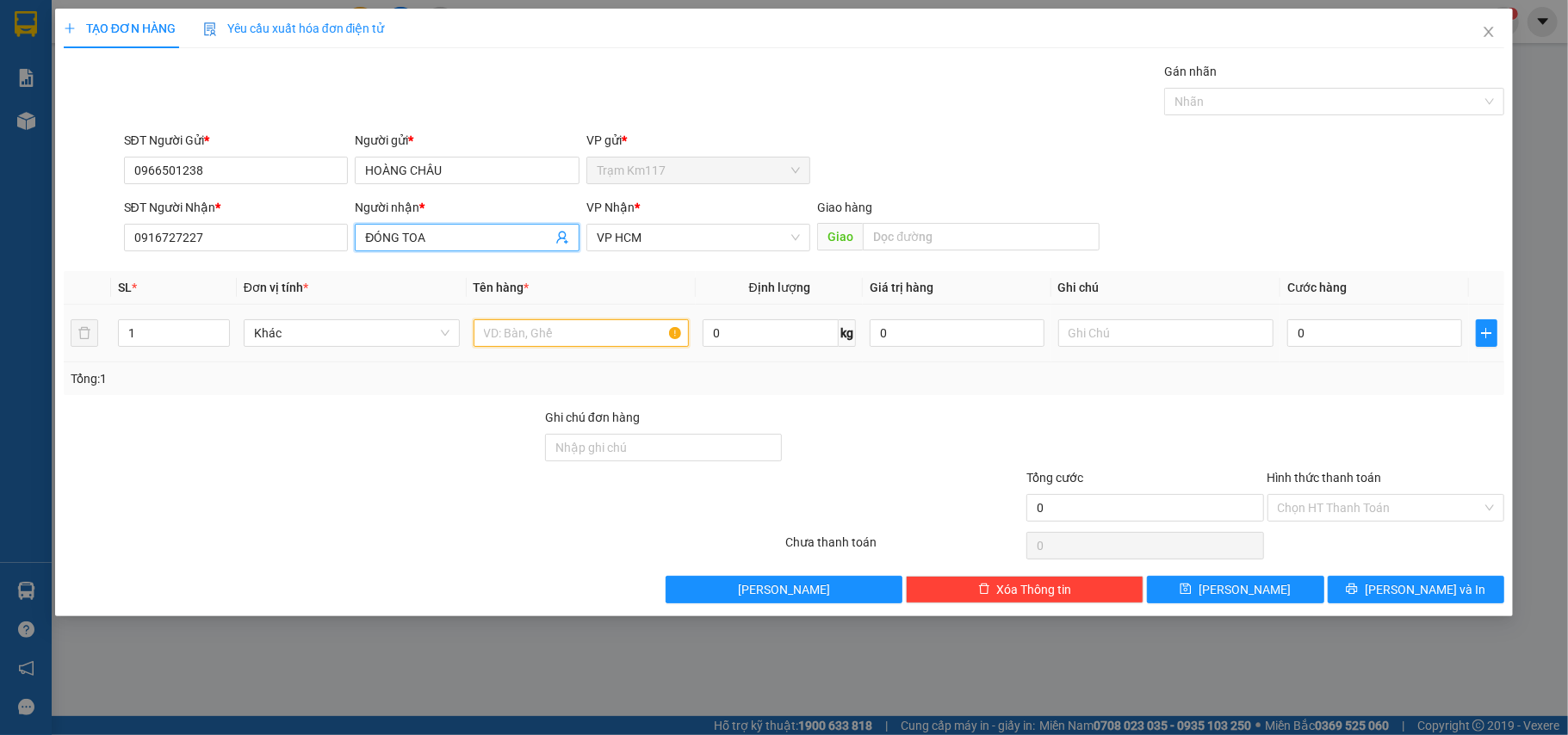
click at [570, 338] on input "text" at bounding box center [582, 333] width 216 height 27
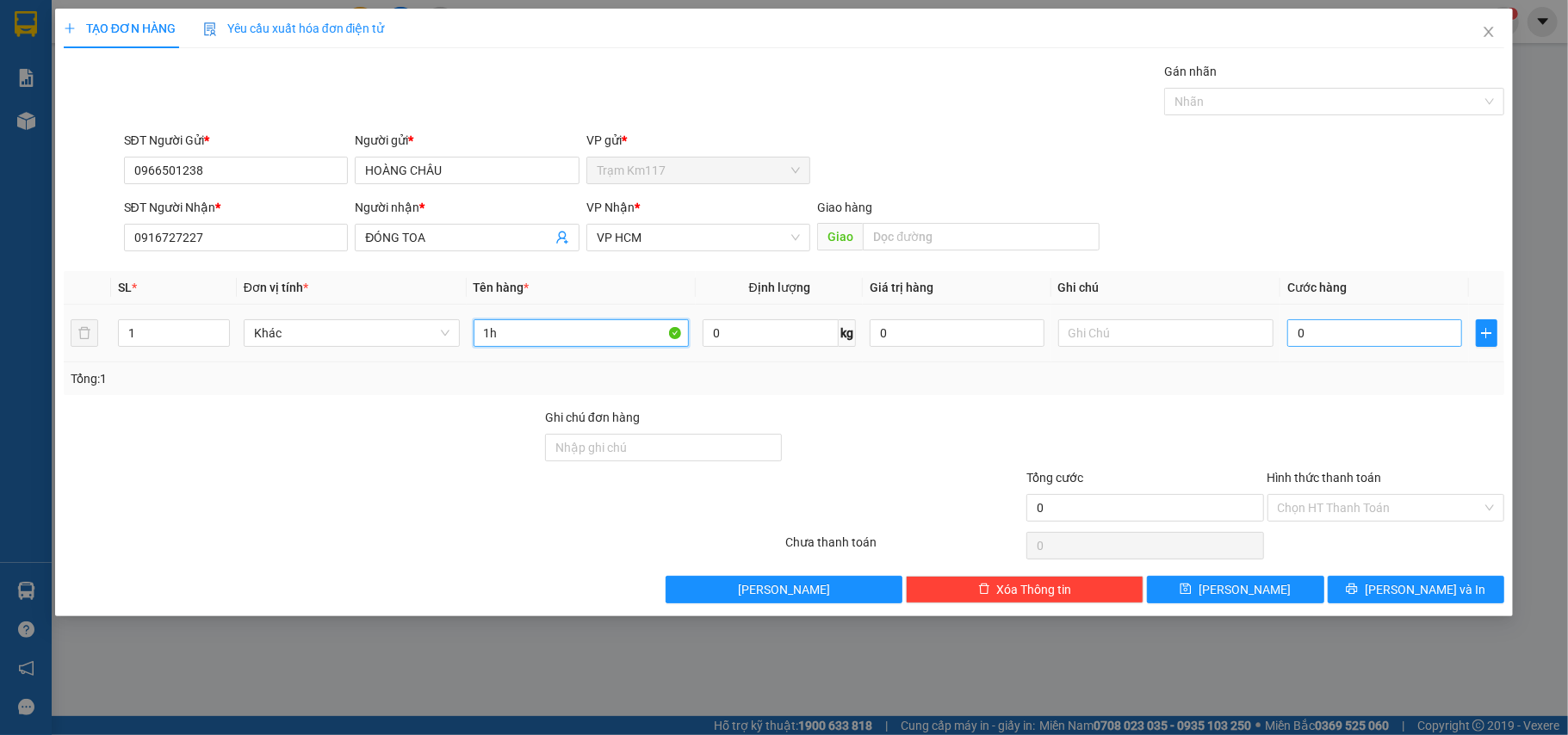
type input "1h"
click at [1343, 338] on input "0" at bounding box center [1375, 333] width 174 height 27
type input "2"
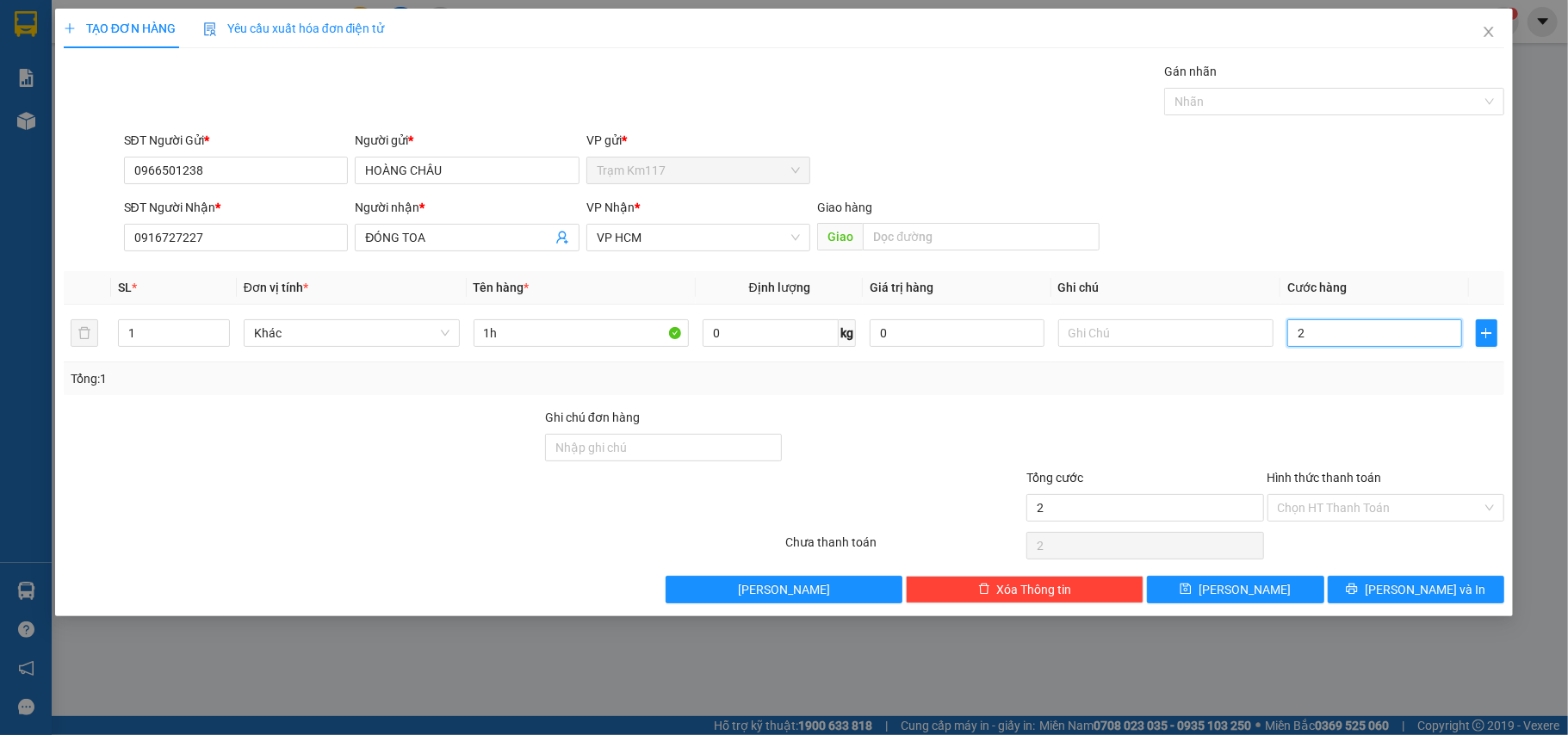
type input "20"
type input "200"
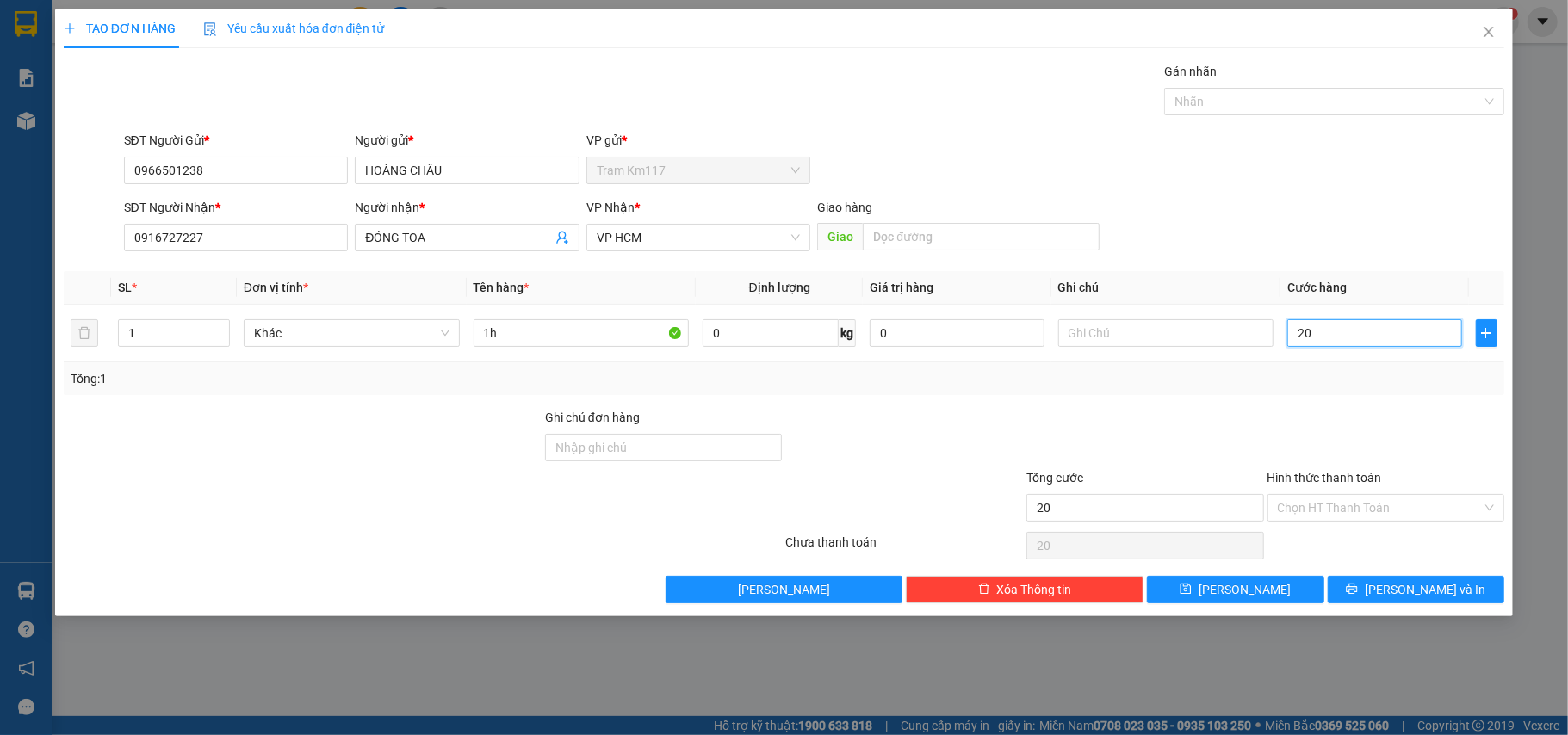
type input "200"
type input "2.000"
type input "20.000"
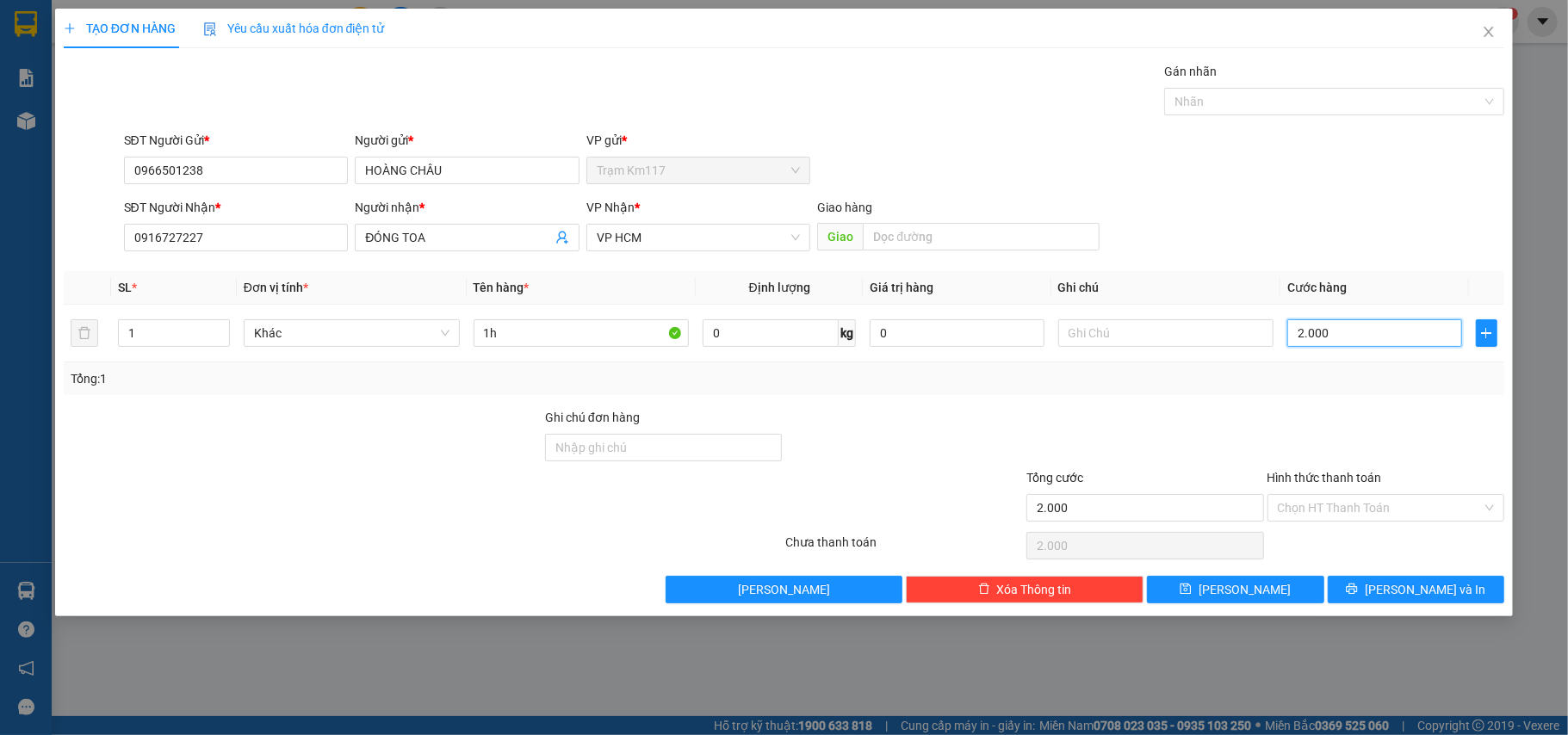
type input "20.000"
click at [1365, 601] on button "[PERSON_NAME] và In" at bounding box center [1415, 589] width 177 height 27
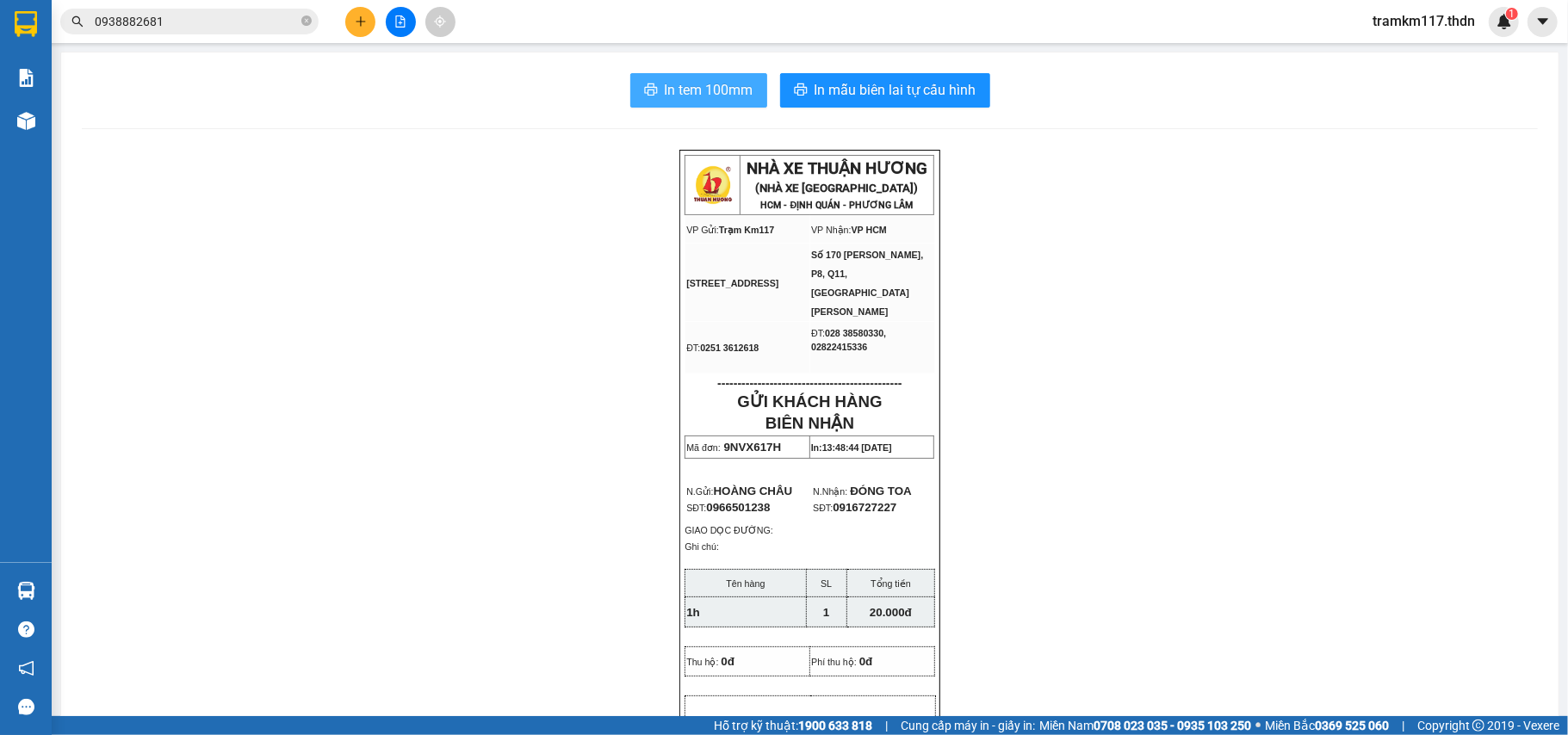
click at [676, 97] on span "In tem 100mm" at bounding box center [709, 90] width 89 height 22
